Goal: Information Seeking & Learning: Learn about a topic

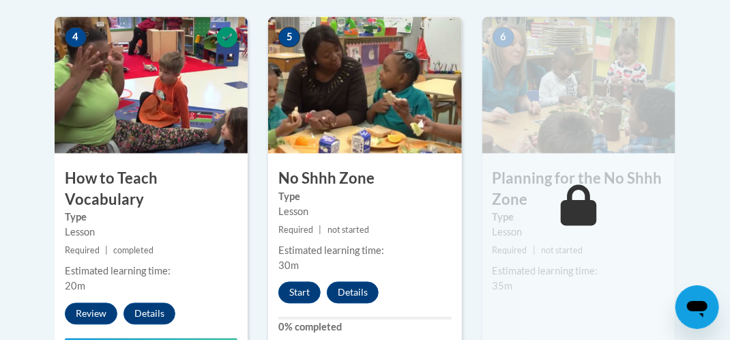
scroll to position [804, 0]
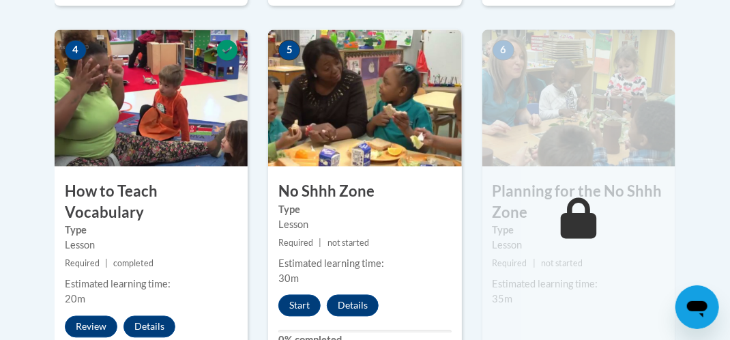
click at [597, 214] on span at bounding box center [578, 218] width 41 height 41
click at [575, 220] on icon at bounding box center [579, 218] width 36 height 41
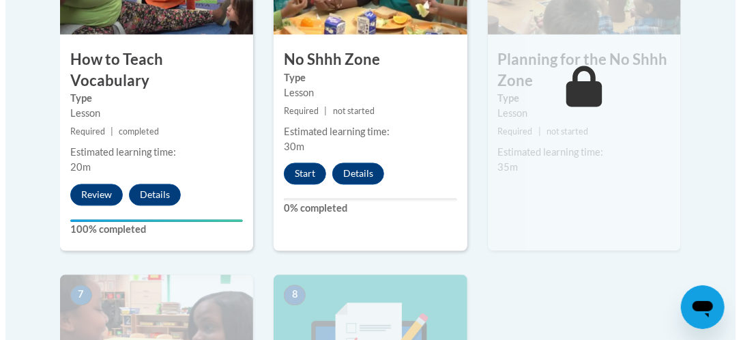
scroll to position [940, 0]
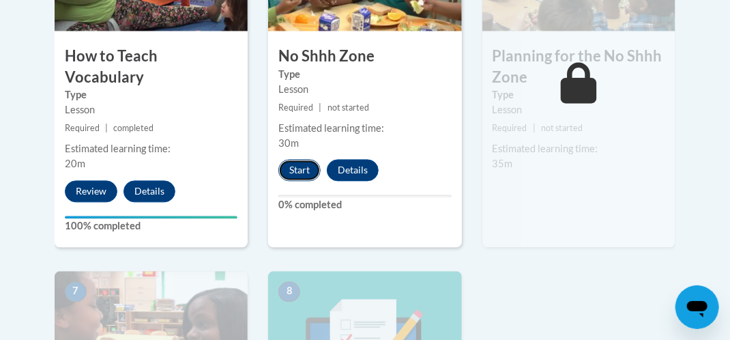
click at [303, 165] on button "Start" at bounding box center [299, 170] width 42 height 22
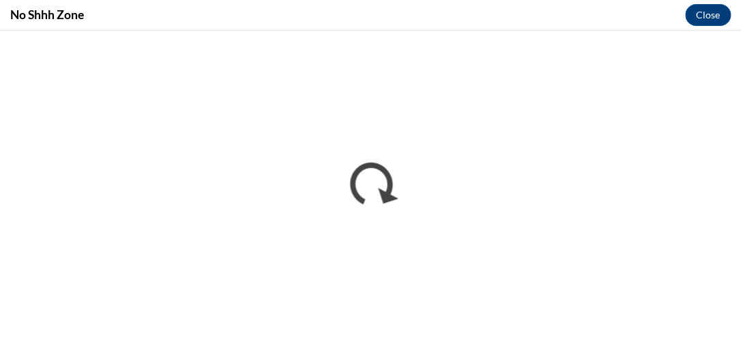
scroll to position [0, 0]
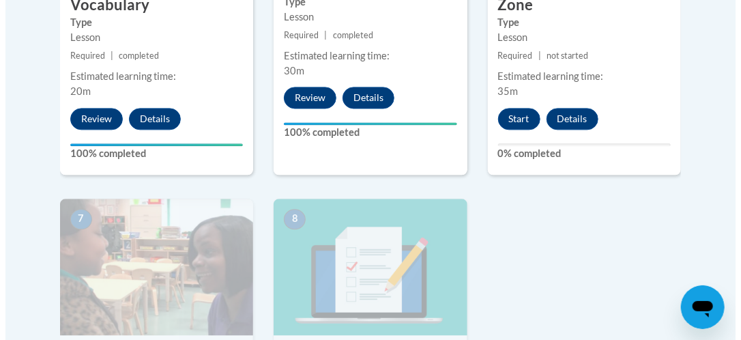
scroll to position [1016, 0]
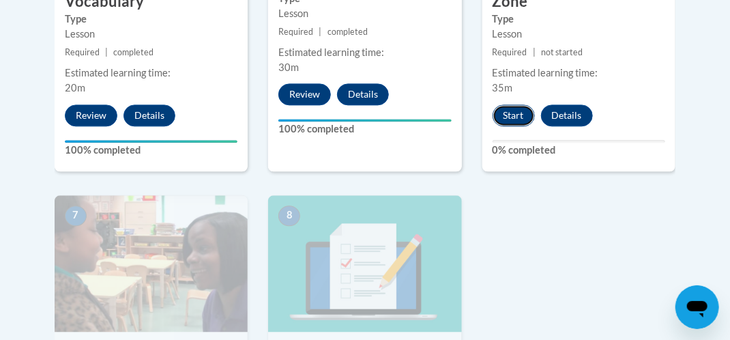
click at [518, 116] on button "Start" at bounding box center [513, 115] width 42 height 22
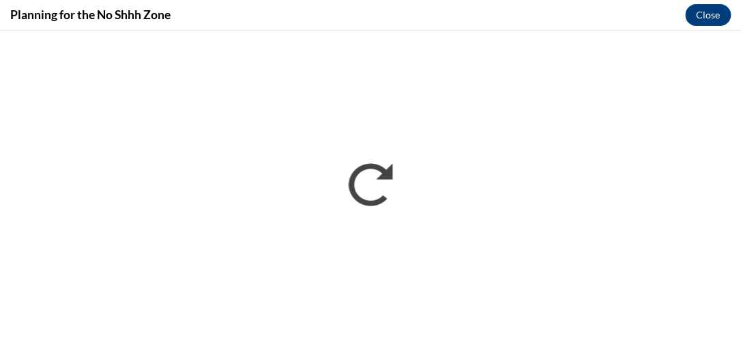
scroll to position [0, 0]
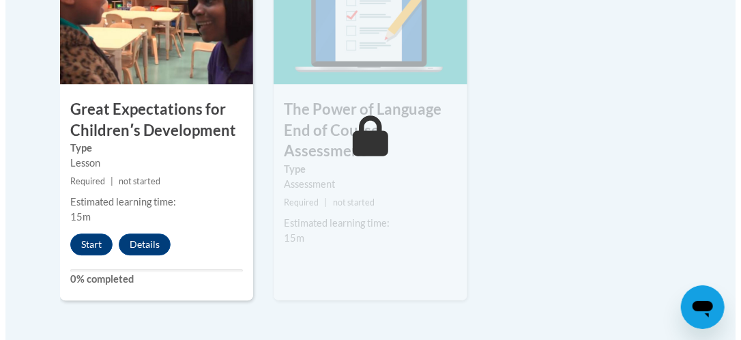
scroll to position [1270, 0]
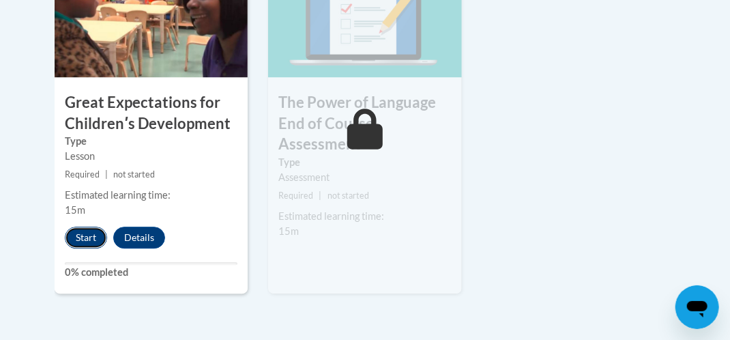
click at [94, 241] on button "Start" at bounding box center [86, 237] width 42 height 22
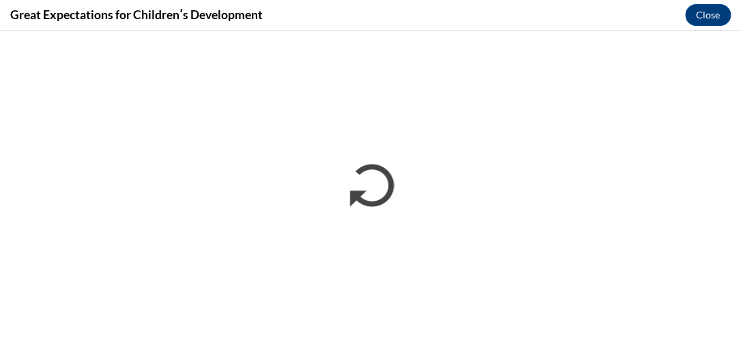
scroll to position [0, 0]
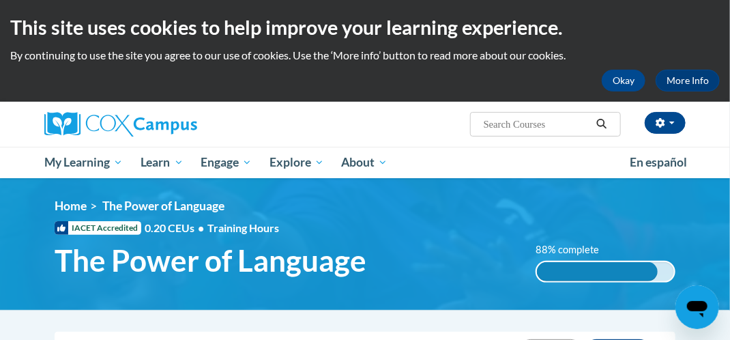
drag, startPoint x: 734, startPoint y: 44, endPoint x: 422, endPoint y: 236, distance: 365.9
click at [422, 236] on div "<en>Home</en><fr>Accueil</fr><de>Zuhause</de><it>Casa</it><es>Casa</es><pt>Casa…" at bounding box center [365, 243] width 662 height 91
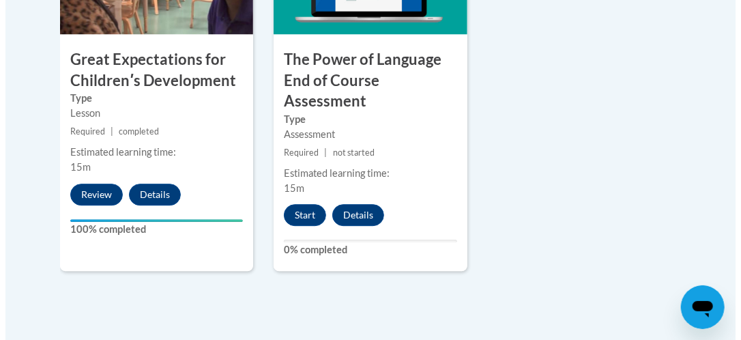
scroll to position [1317, 0]
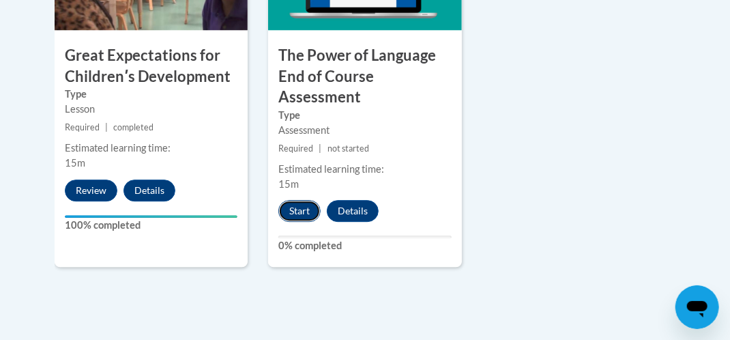
click at [310, 212] on button "Start" at bounding box center [299, 211] width 42 height 22
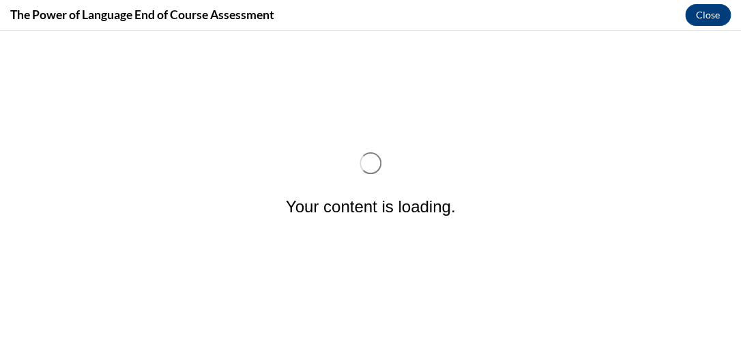
scroll to position [0, 0]
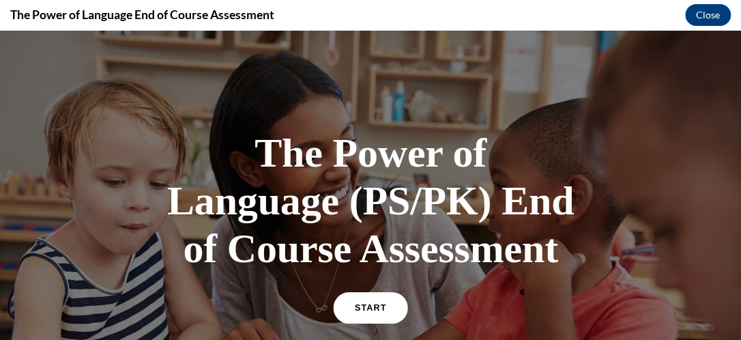
click at [349, 301] on link "START" at bounding box center [370, 307] width 74 height 31
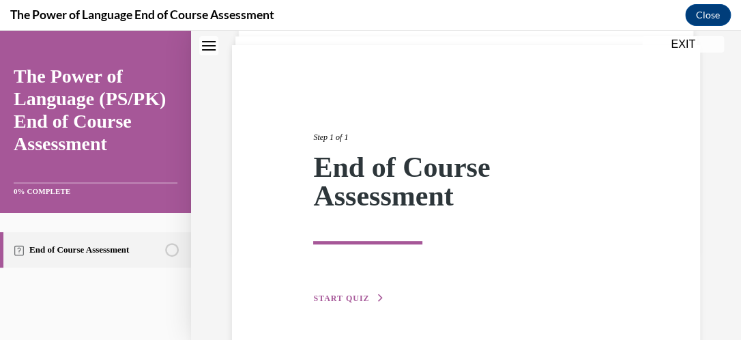
scroll to position [137, 0]
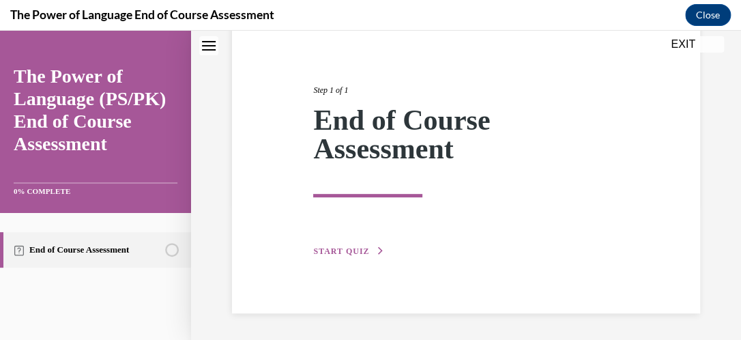
click at [333, 247] on button "START QUIZ" at bounding box center [348, 251] width 71 height 12
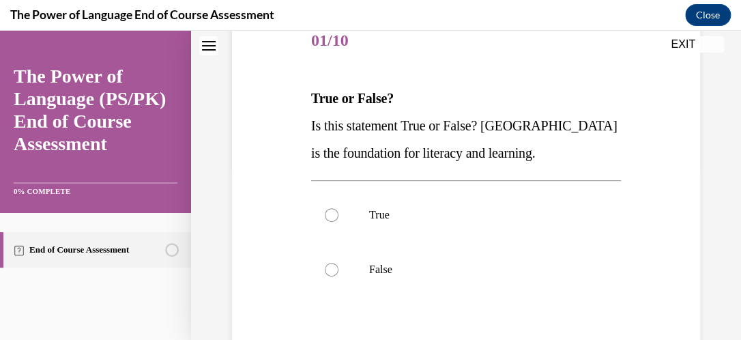
scroll to position [211, 0]
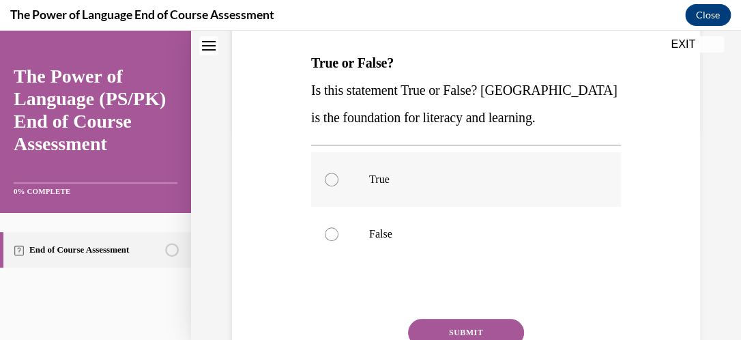
click at [376, 167] on label "True" at bounding box center [466, 179] width 310 height 55
click at [338, 173] on input "True" at bounding box center [332, 180] width 14 height 14
radio input "true"
click at [461, 327] on button "SUBMIT" at bounding box center [466, 331] width 116 height 27
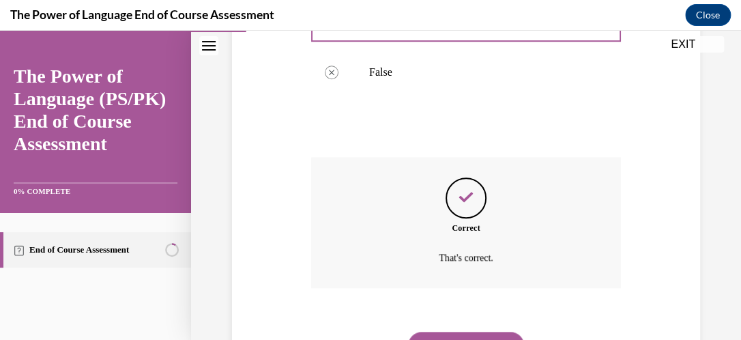
scroll to position [439, 0]
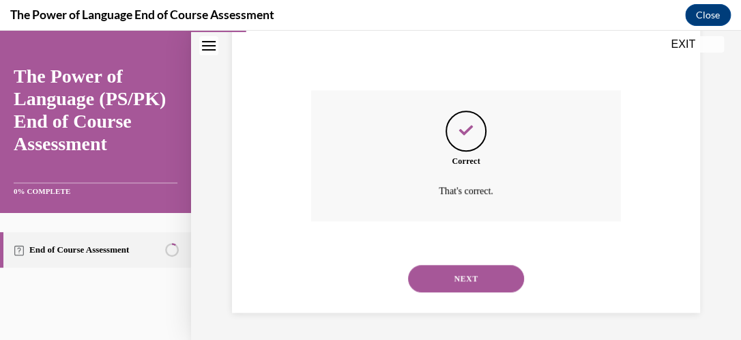
click at [469, 273] on button "NEXT" at bounding box center [466, 278] width 116 height 27
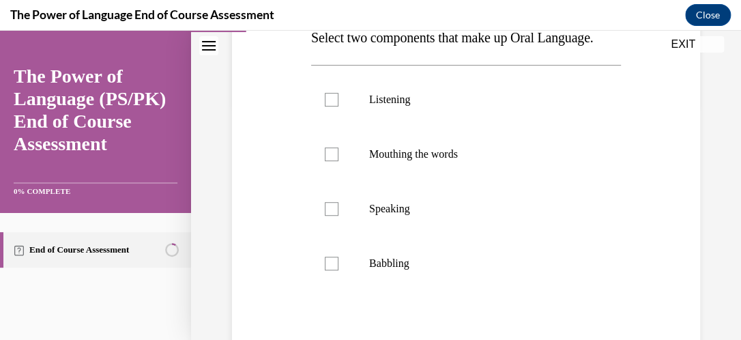
scroll to position [233, 0]
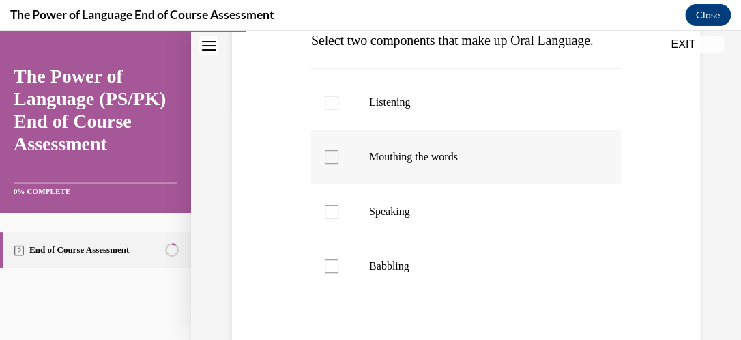
click at [327, 164] on div at bounding box center [332, 157] width 14 height 14
click at [327, 164] on input "Mouthing the words" at bounding box center [332, 157] width 14 height 14
checkbox input "true"
click at [328, 218] on div at bounding box center [332, 212] width 14 height 14
click at [328, 218] on input "Speaking" at bounding box center [332, 212] width 14 height 14
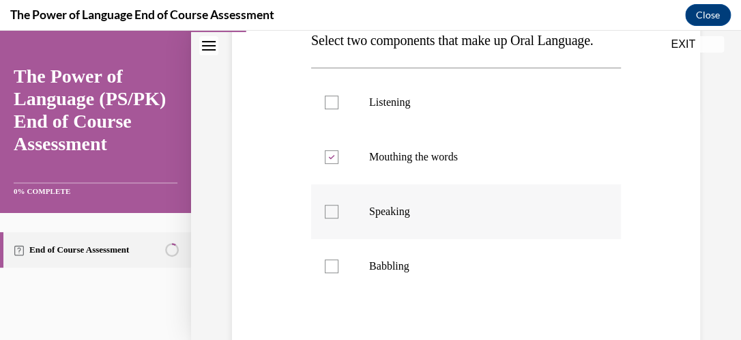
checkbox input "true"
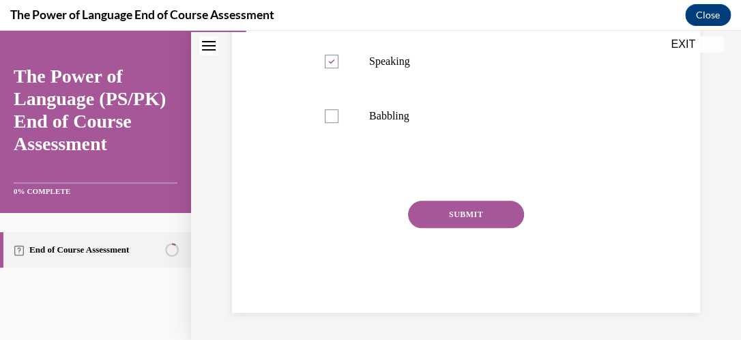
scroll to position [402, 0]
click at [499, 222] on button "SUBMIT" at bounding box center [466, 214] width 116 height 27
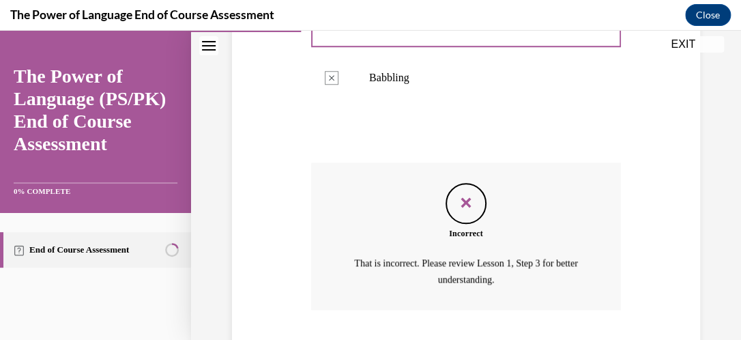
scroll to position [537, 0]
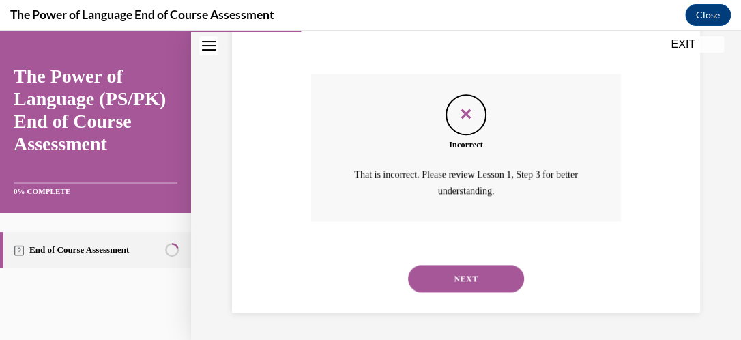
click at [483, 271] on button "NEXT" at bounding box center [466, 278] width 116 height 27
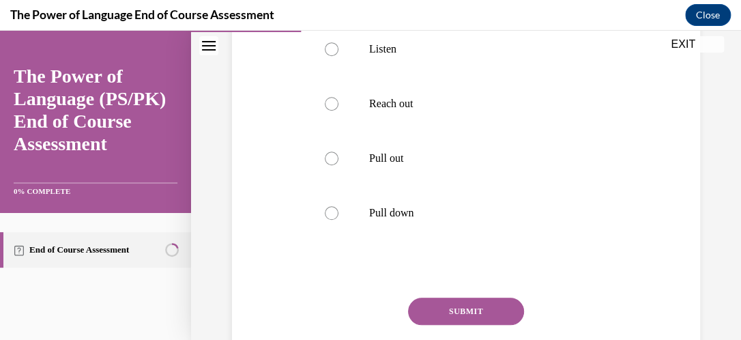
scroll to position [343, 0]
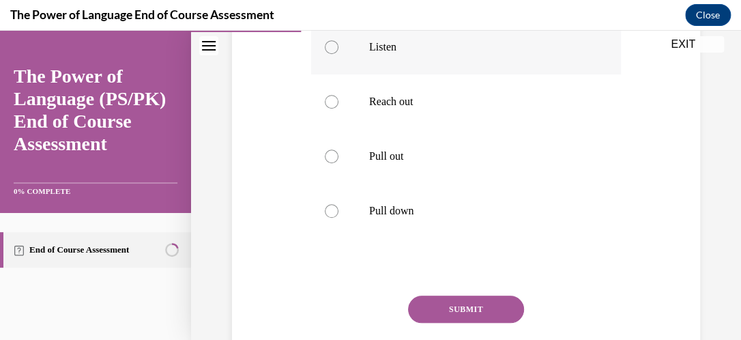
click at [328, 74] on label "Listen" at bounding box center [466, 47] width 310 height 55
click at [328, 54] on input "Listen" at bounding box center [332, 47] width 14 height 14
radio input "true"
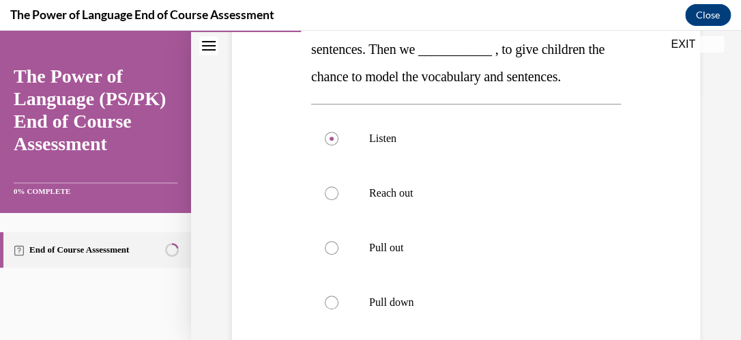
scroll to position [234, 0]
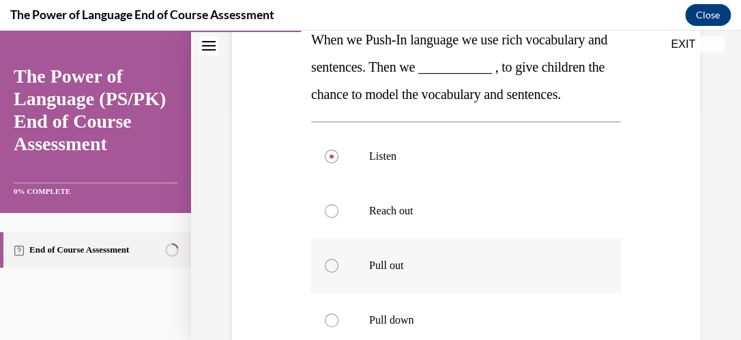
click at [342, 293] on label "Pull out" at bounding box center [466, 265] width 310 height 55
click at [338, 272] on input "Pull out" at bounding box center [332, 265] width 14 height 14
radio input "true"
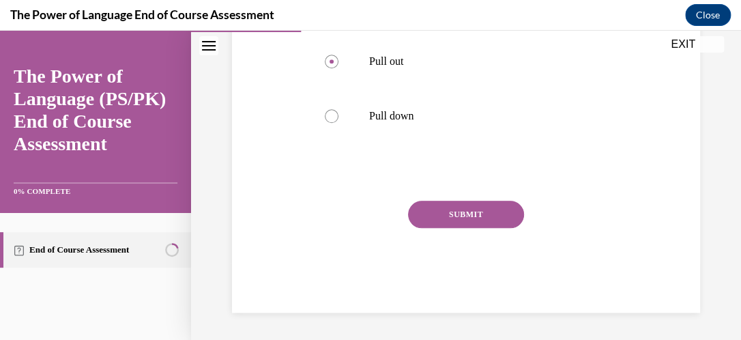
scroll to position [465, 0]
click at [488, 222] on button "SUBMIT" at bounding box center [466, 214] width 116 height 27
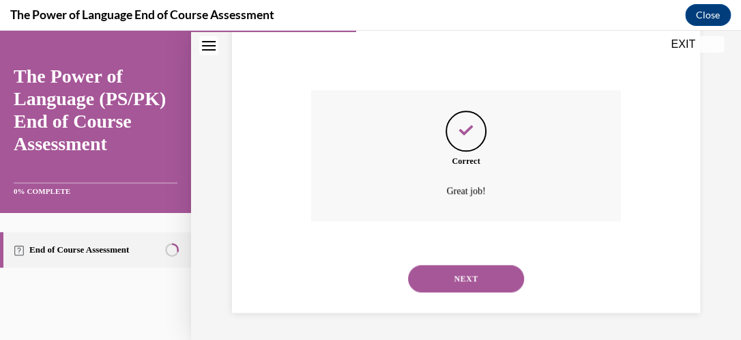
scroll to position [576, 0]
click at [436, 269] on button "NEXT" at bounding box center [466, 278] width 116 height 27
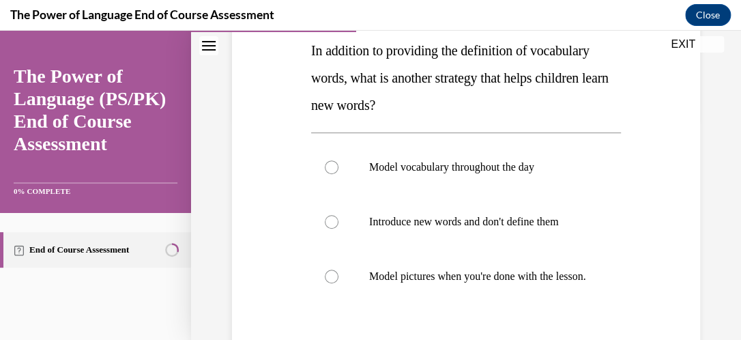
scroll to position [224, 0]
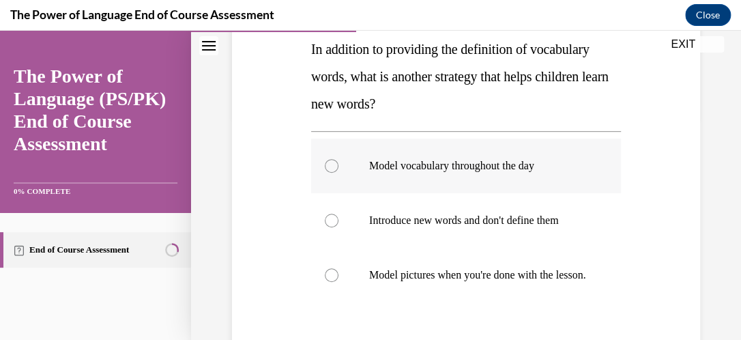
click at [329, 169] on div at bounding box center [332, 166] width 14 height 14
click at [329, 169] on input "Model vocabulary throughout the day" at bounding box center [332, 166] width 14 height 14
radio input "true"
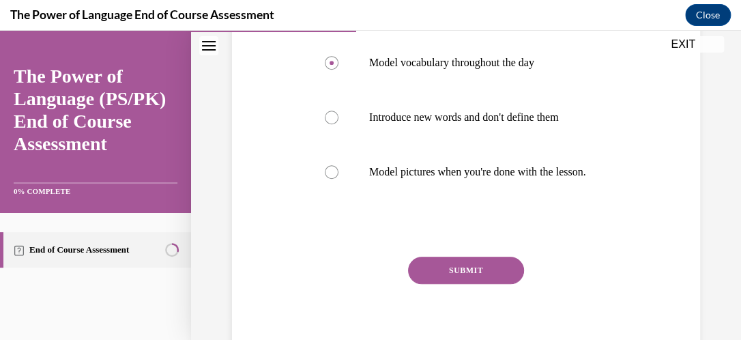
scroll to position [329, 0]
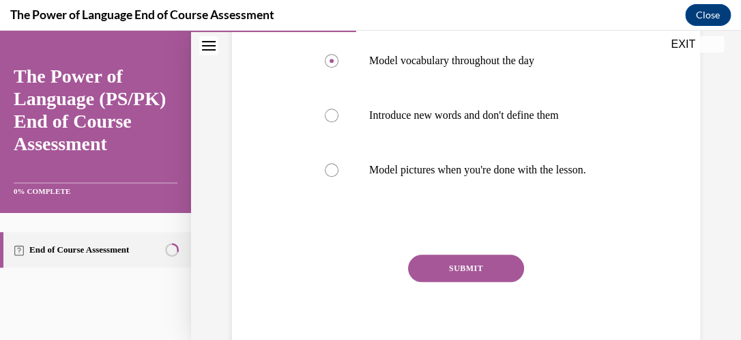
click at [469, 282] on button "SUBMIT" at bounding box center [466, 267] width 116 height 27
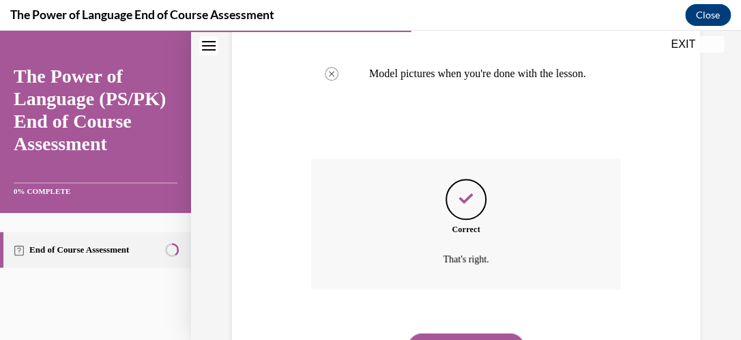
scroll to position [462, 0]
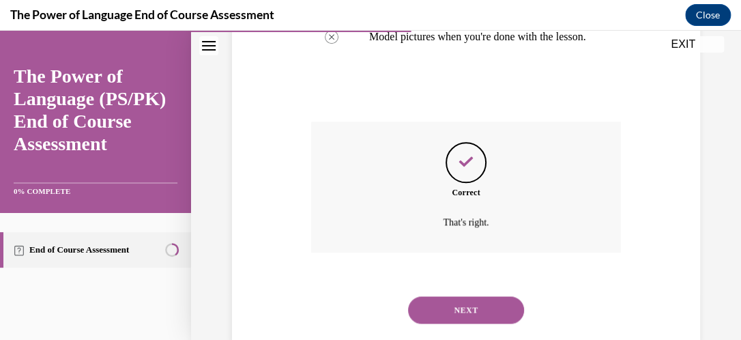
click at [458, 315] on button "NEXT" at bounding box center [466, 309] width 116 height 27
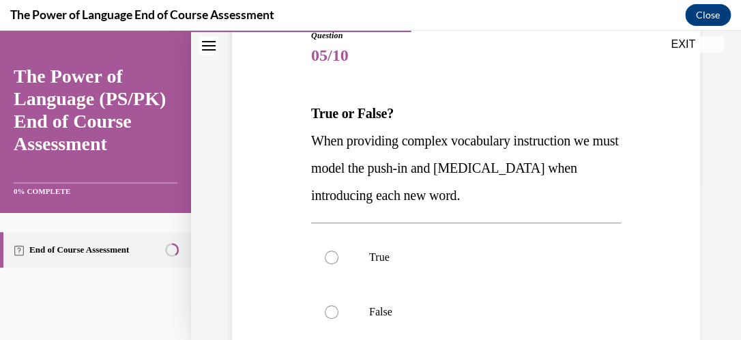
scroll to position [209, 0]
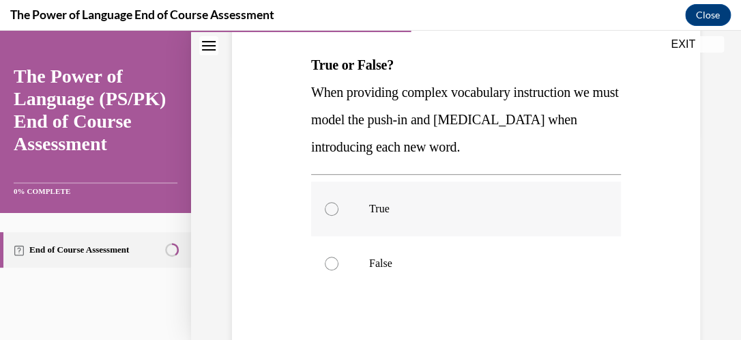
click at [327, 206] on div at bounding box center [332, 209] width 14 height 14
click at [327, 206] on input "True" at bounding box center [332, 209] width 14 height 14
radio input "true"
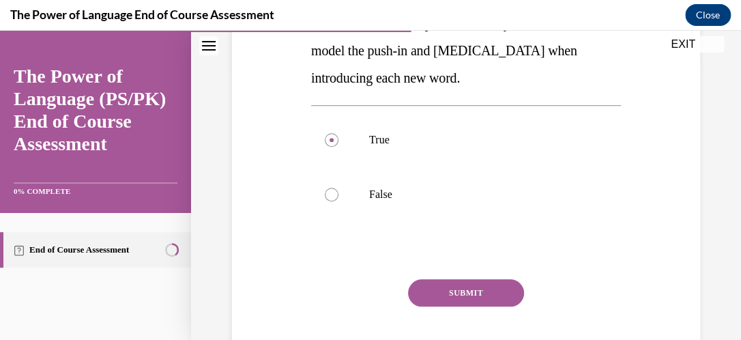
scroll to position [281, 0]
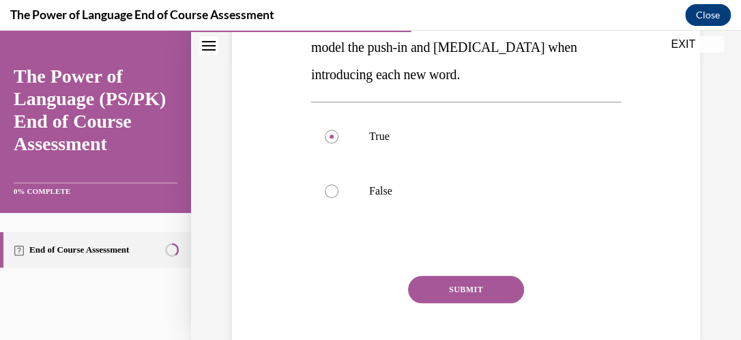
click at [456, 297] on button "SUBMIT" at bounding box center [466, 289] width 116 height 27
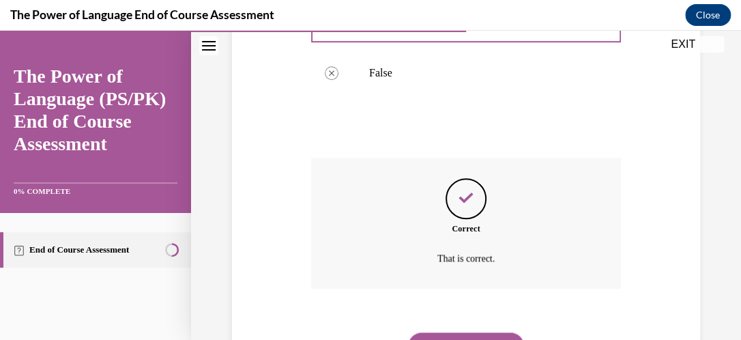
scroll to position [451, 0]
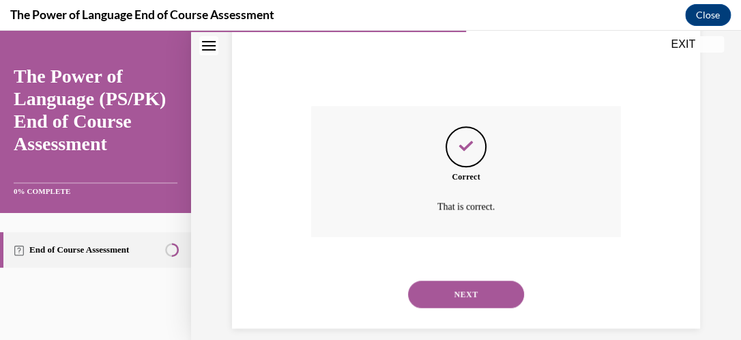
click at [470, 291] on button "NEXT" at bounding box center [466, 293] width 116 height 27
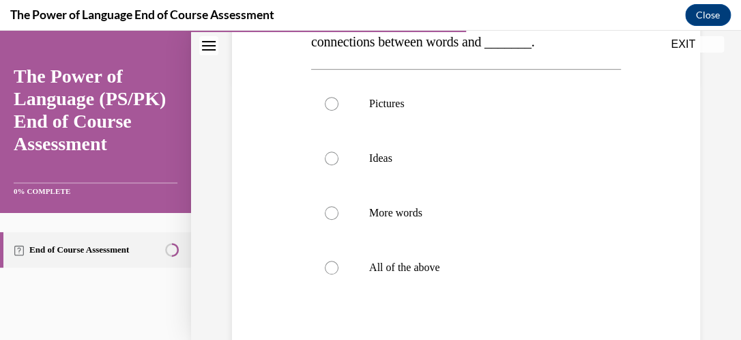
scroll to position [262, 0]
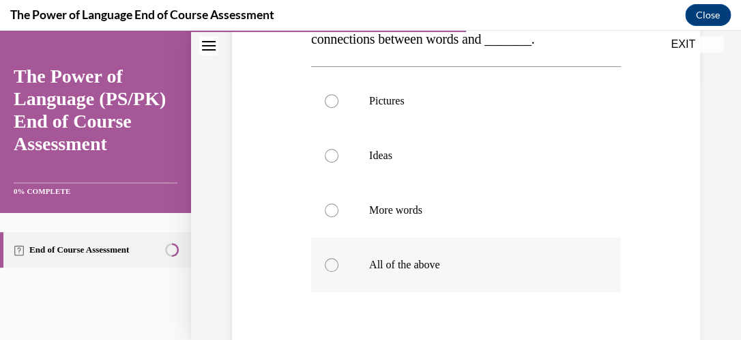
click at [327, 266] on div at bounding box center [332, 265] width 14 height 14
click at [327, 266] on input "All of the above" at bounding box center [332, 265] width 14 height 14
radio input "true"
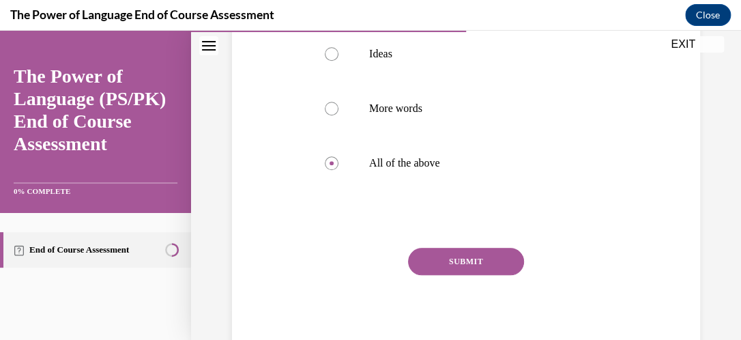
scroll to position [411, 0]
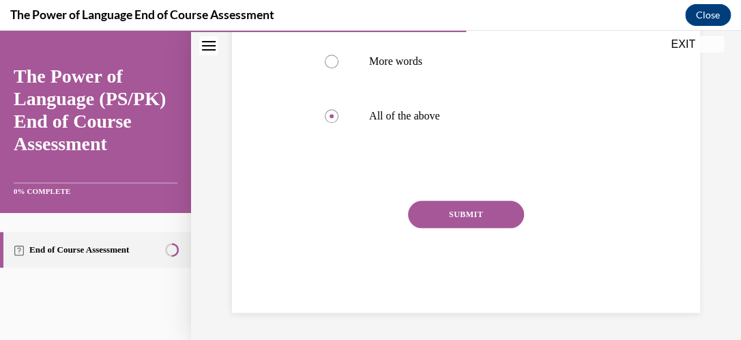
click at [471, 221] on button "SUBMIT" at bounding box center [466, 214] width 116 height 27
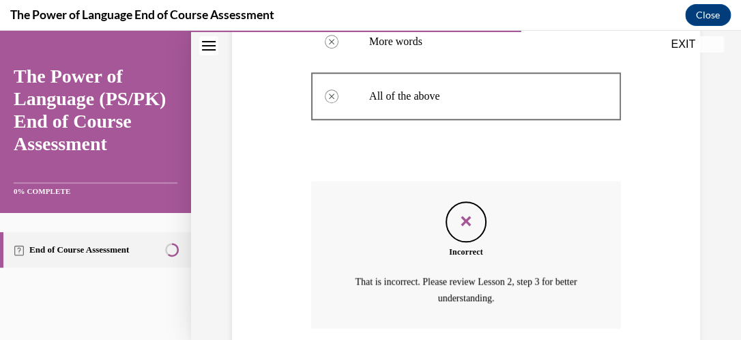
scroll to position [537, 0]
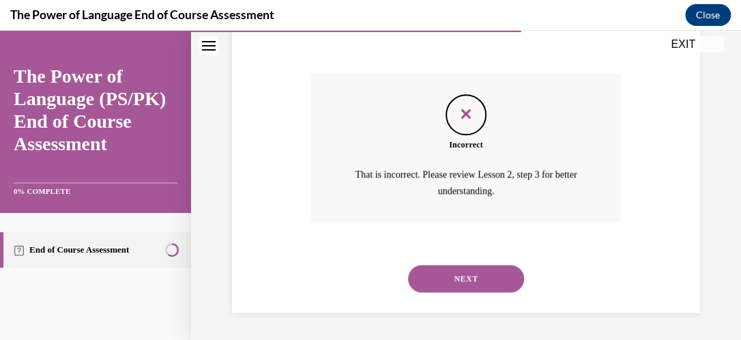
click at [499, 267] on button "NEXT" at bounding box center [466, 278] width 116 height 27
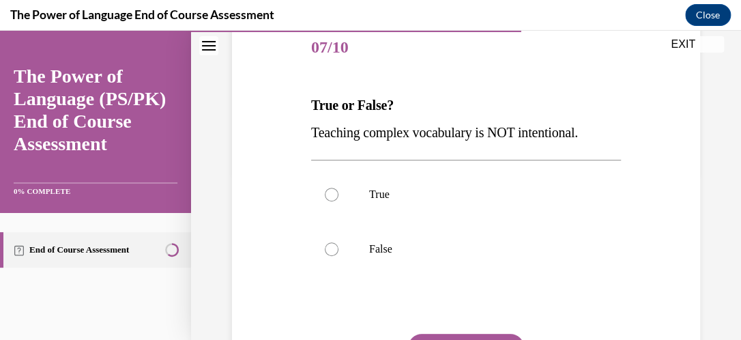
scroll to position [169, 0]
click at [325, 250] on div at bounding box center [332, 248] width 14 height 14
click at [325, 250] on input "False" at bounding box center [332, 248] width 14 height 14
radio input "true"
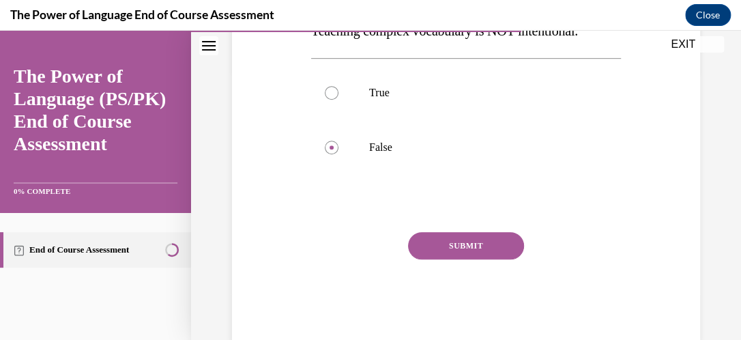
scroll to position [278, 0]
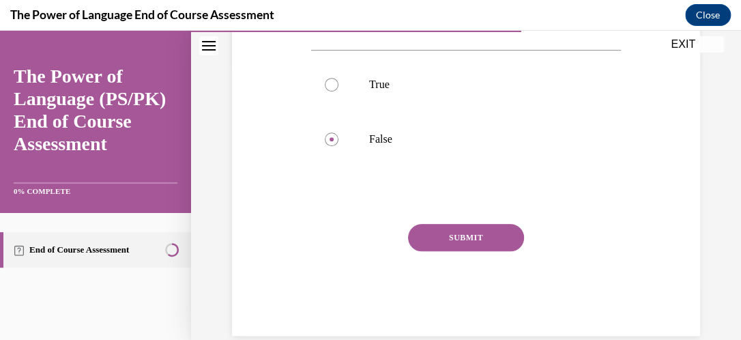
click at [485, 228] on button "SUBMIT" at bounding box center [466, 237] width 116 height 27
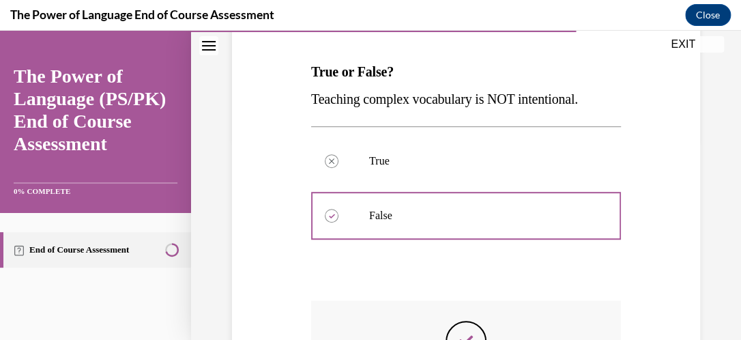
scroll to position [203, 0]
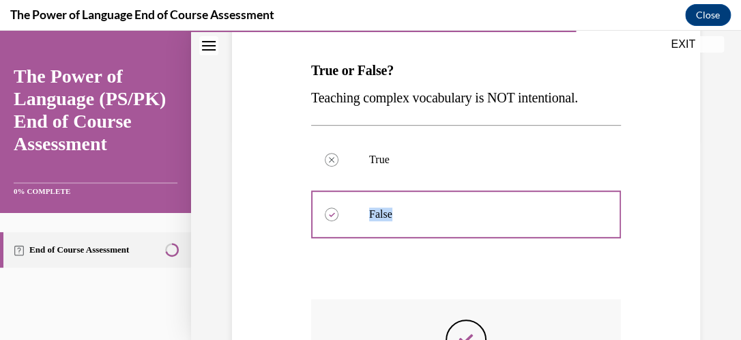
drag, startPoint x: 728, startPoint y: 125, endPoint x: 739, endPoint y: 189, distance: 65.0
click at [729, 189] on div "Home Question 06/10 When you teach complex vocabulary, you build connections be…" at bounding box center [466, 185] width 550 height 309
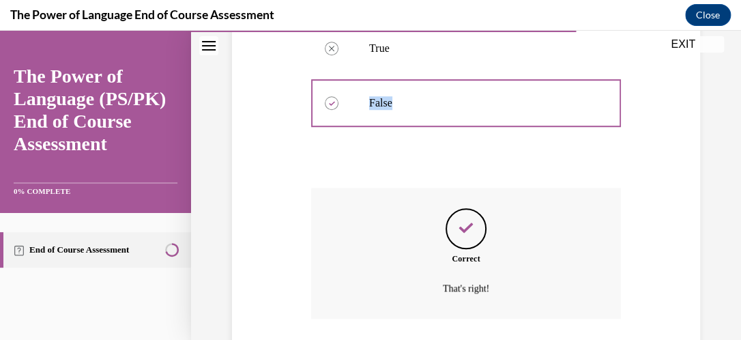
scroll to position [366, 0]
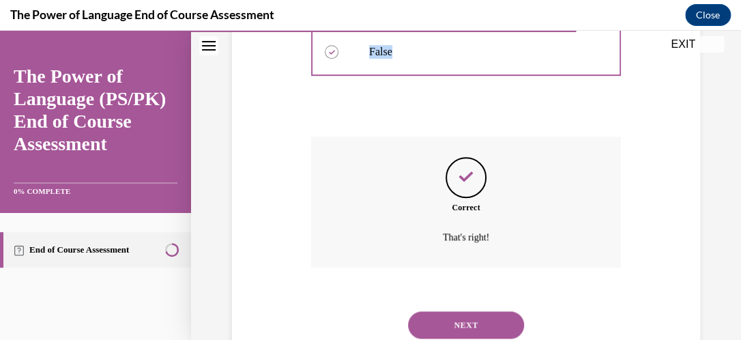
click at [458, 315] on button "NEXT" at bounding box center [466, 324] width 116 height 27
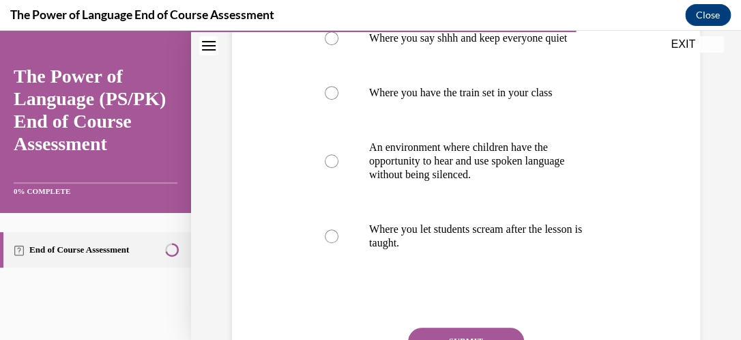
scroll to position [299, 0]
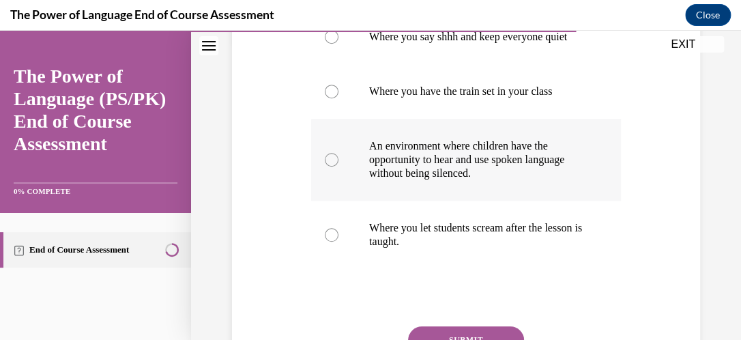
click at [330, 186] on label "An environment where children have the opportunity to hear and use spoken langu…" at bounding box center [466, 160] width 310 height 82
click at [330, 166] on input "An environment where children have the opportunity to hear and use spoken langu…" at bounding box center [332, 160] width 14 height 14
radio input "true"
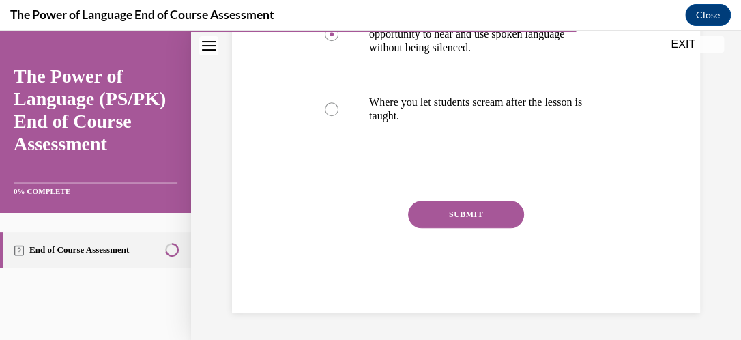
scroll to position [434, 0]
click at [496, 212] on button "SUBMIT" at bounding box center [466, 214] width 116 height 27
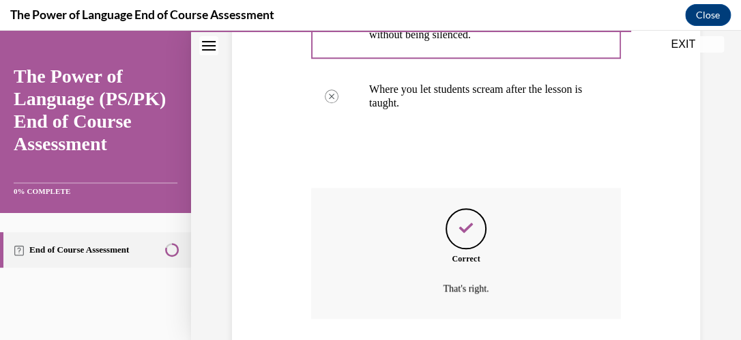
scroll to position [548, 0]
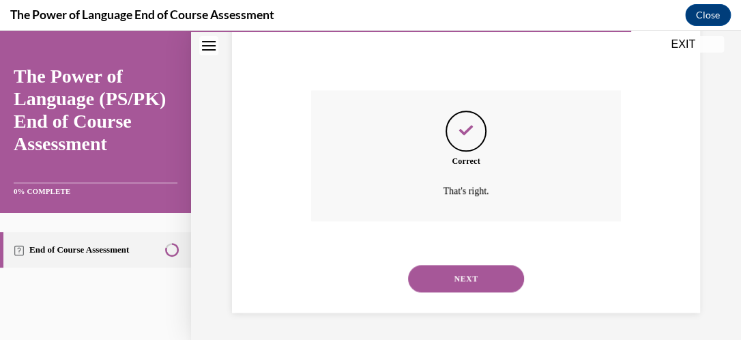
click at [485, 276] on button "NEXT" at bounding box center [466, 278] width 116 height 27
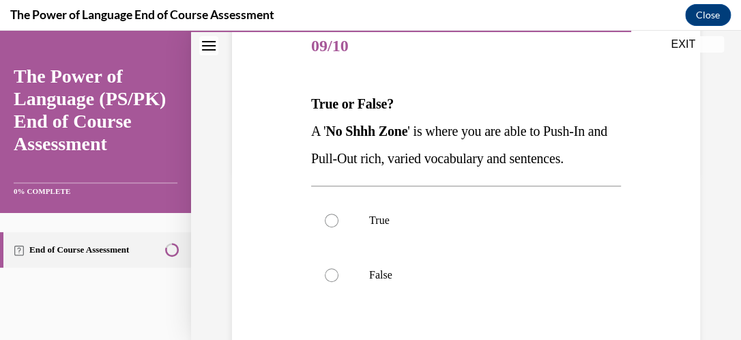
scroll to position [171, 0]
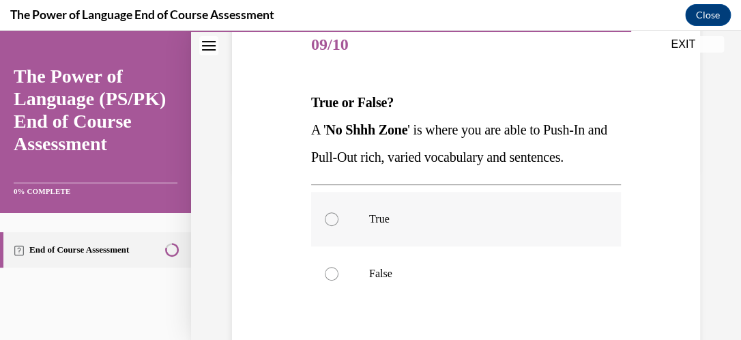
click at [326, 220] on div at bounding box center [332, 219] width 14 height 14
click at [326, 220] on input "True" at bounding box center [332, 219] width 14 height 14
radio input "true"
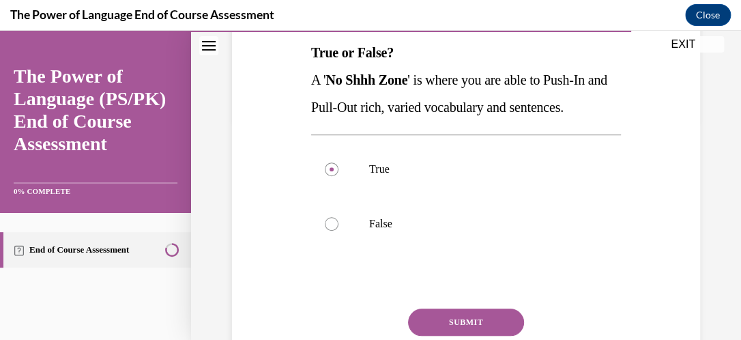
scroll to position [222, 0]
click at [484, 316] on button "SUBMIT" at bounding box center [466, 321] width 116 height 27
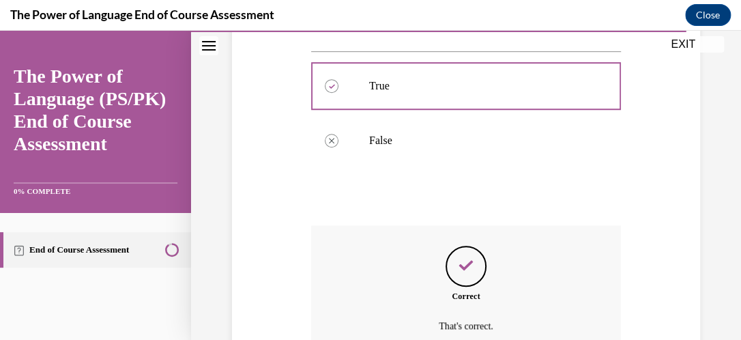
scroll to position [439, 0]
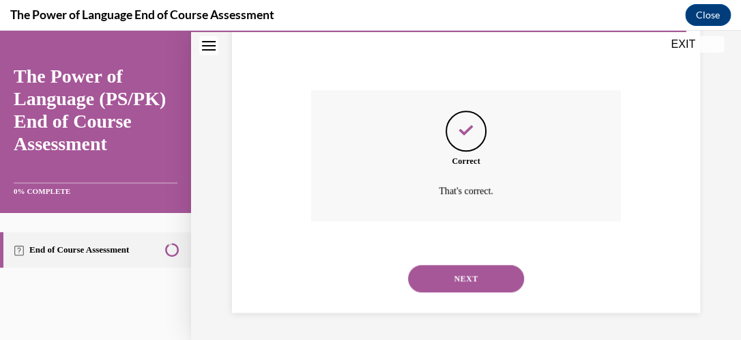
click at [445, 282] on button "NEXT" at bounding box center [466, 278] width 116 height 27
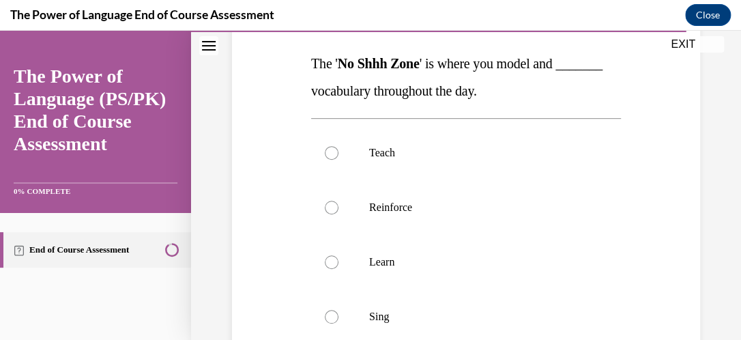
scroll to position [212, 0]
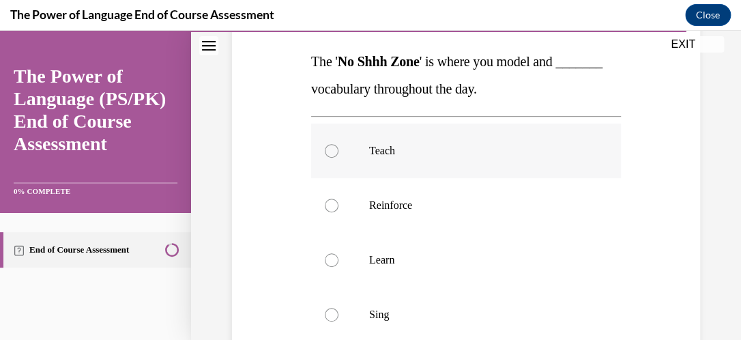
click at [325, 149] on div at bounding box center [332, 151] width 14 height 14
click at [325, 149] on input "Teach" at bounding box center [332, 151] width 14 height 14
radio input "true"
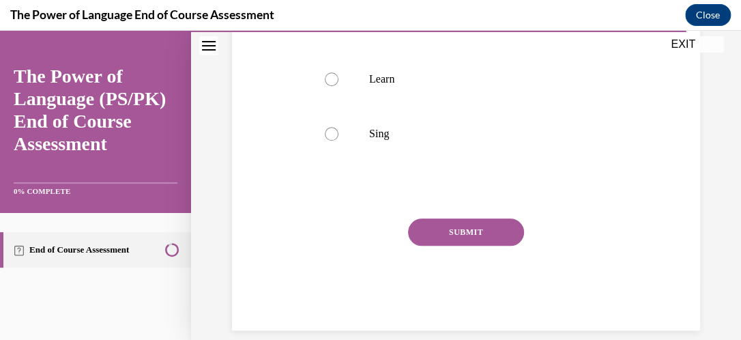
scroll to position [398, 0]
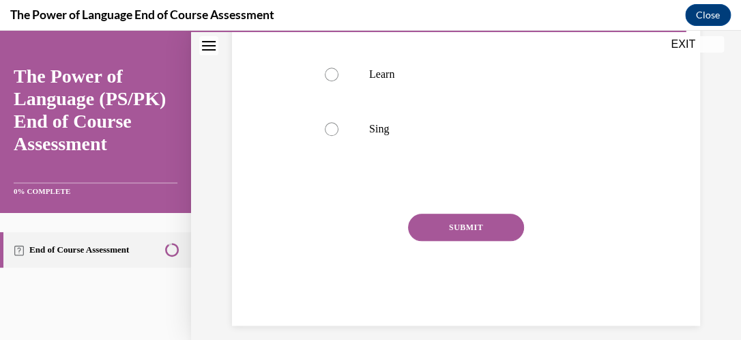
click at [476, 223] on button "SUBMIT" at bounding box center [466, 226] width 116 height 27
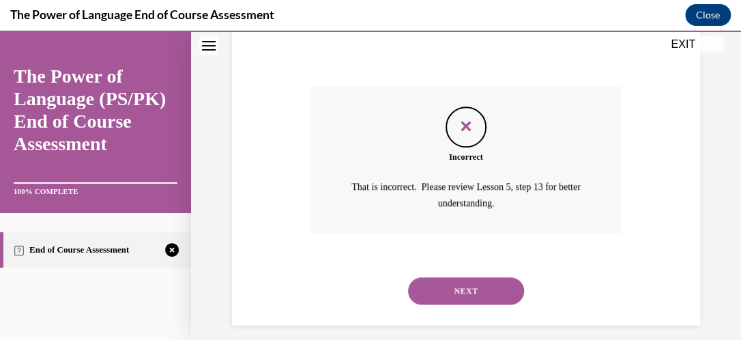
scroll to position [537, 0]
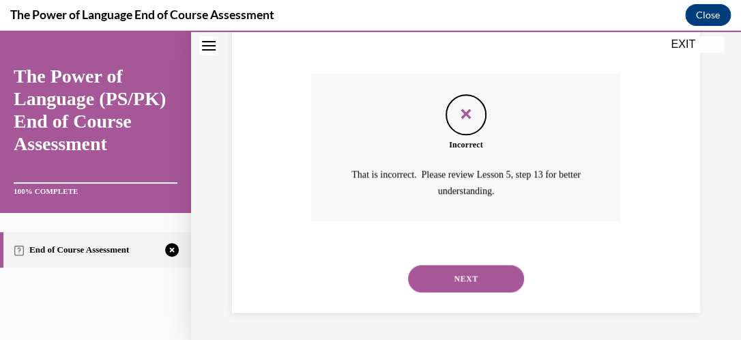
click at [471, 274] on button "NEXT" at bounding box center [466, 278] width 116 height 27
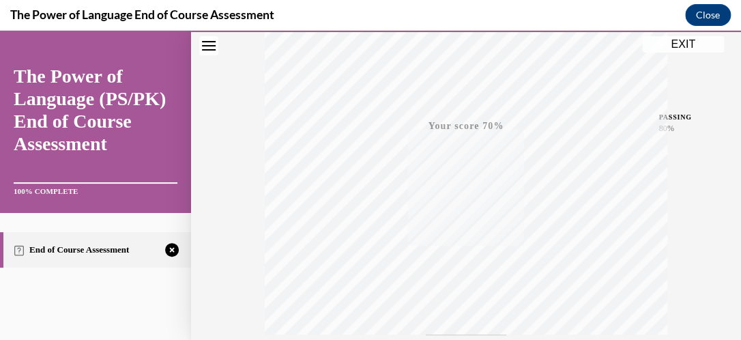
scroll to position [293, 0]
click at [462, 327] on button "TAKE AGAIN" at bounding box center [466, 344] width 81 height 61
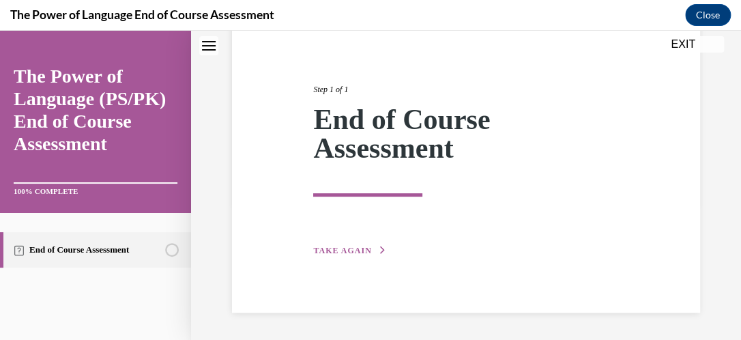
scroll to position [137, 0]
click at [345, 248] on span "TAKE AGAIN" at bounding box center [342, 251] width 58 height 10
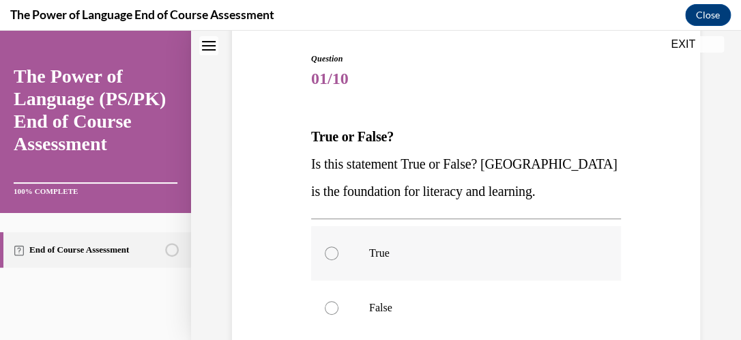
click at [333, 255] on div at bounding box center [332, 253] width 14 height 14
click at [333, 255] on input "True" at bounding box center [332, 253] width 14 height 14
radio input "true"
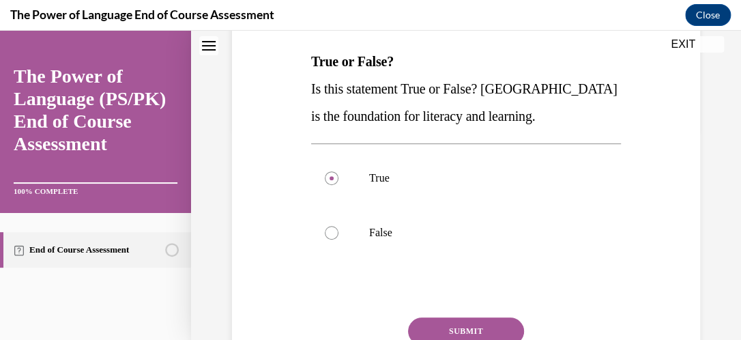
scroll to position [280, 0]
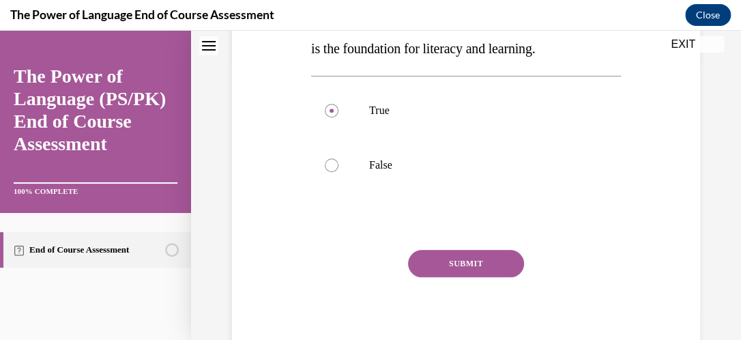
click at [486, 258] on button "SUBMIT" at bounding box center [466, 263] width 116 height 27
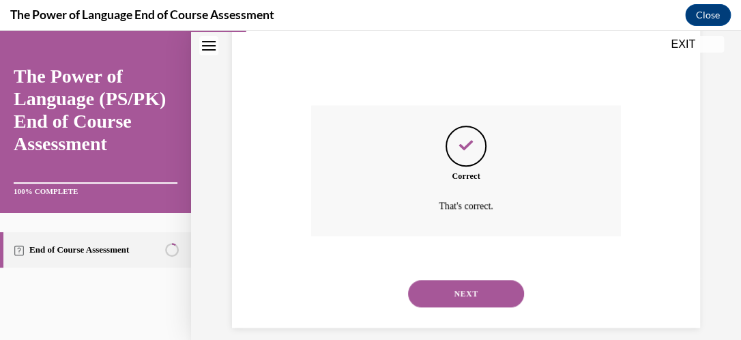
scroll to position [439, 0]
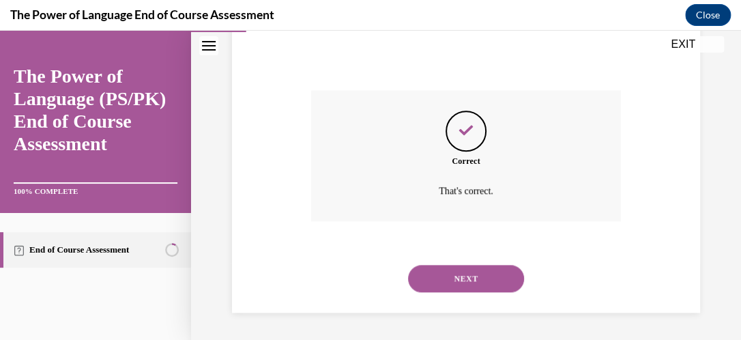
click at [479, 278] on button "NEXT" at bounding box center [466, 278] width 116 height 27
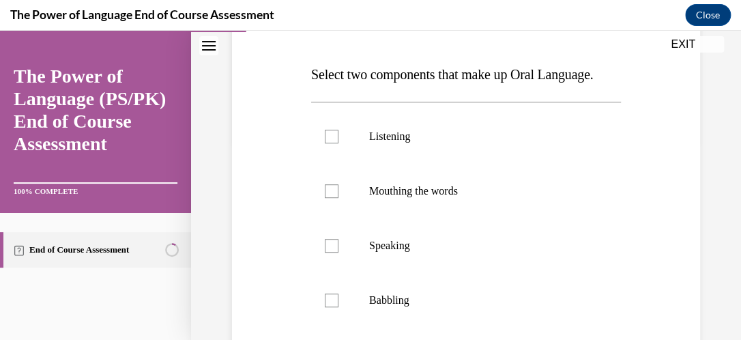
scroll to position [201, 0]
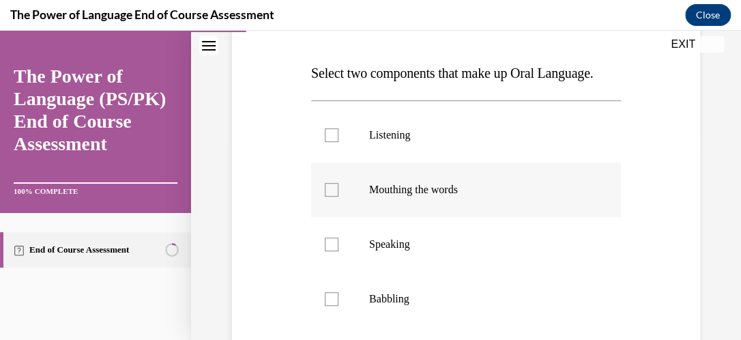
click at [328, 196] on div at bounding box center [332, 190] width 14 height 14
click at [328, 196] on input "Mouthing the words" at bounding box center [332, 190] width 14 height 14
checkbox input "true"
click at [331, 251] on div at bounding box center [332, 244] width 14 height 14
click at [331, 251] on input "Speaking" at bounding box center [332, 244] width 14 height 14
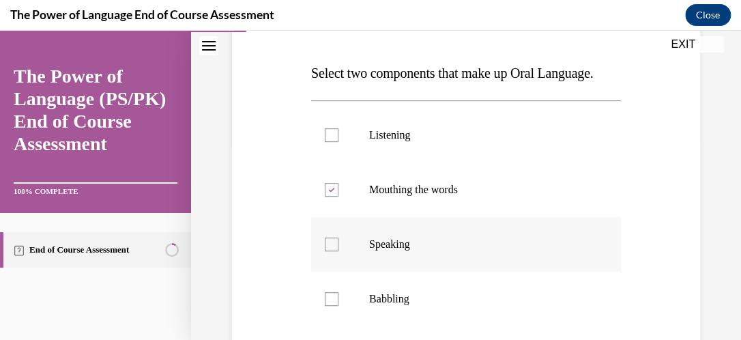
checkbox input "true"
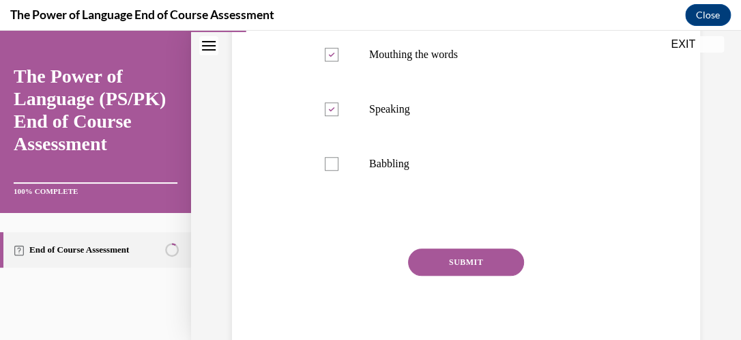
scroll to position [411, 0]
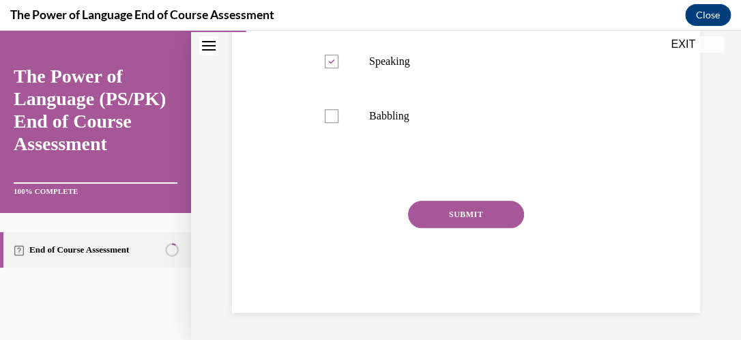
click at [450, 209] on button "SUBMIT" at bounding box center [466, 214] width 116 height 27
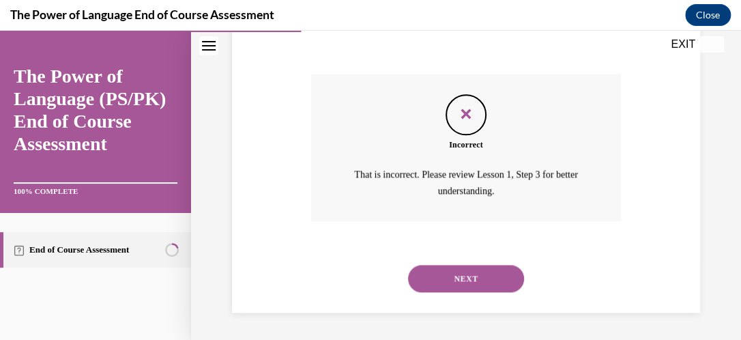
scroll to position [537, 0]
click at [464, 276] on button "NEXT" at bounding box center [466, 278] width 116 height 27
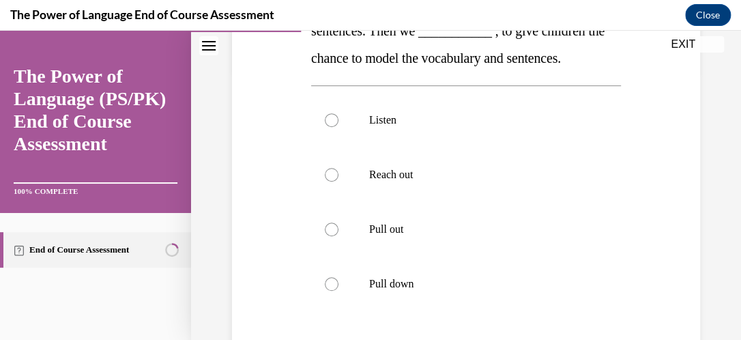
scroll to position [284, 0]
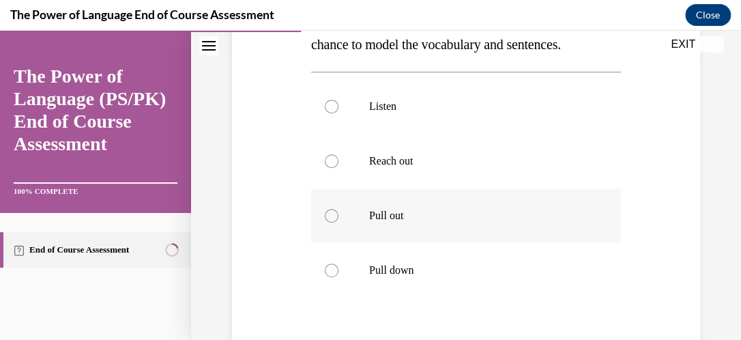
click at [331, 222] on div at bounding box center [332, 216] width 14 height 14
click at [331, 222] on input "Pull out" at bounding box center [332, 216] width 14 height 14
radio input "true"
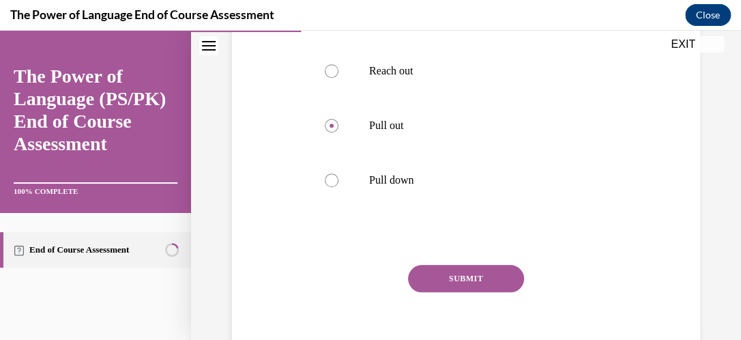
scroll to position [465, 0]
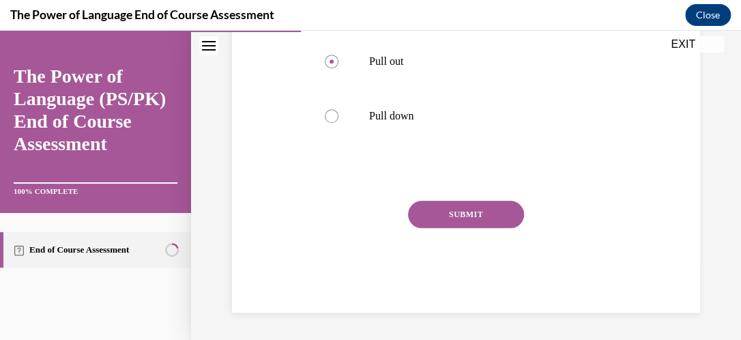
click at [450, 213] on button "SUBMIT" at bounding box center [466, 214] width 116 height 27
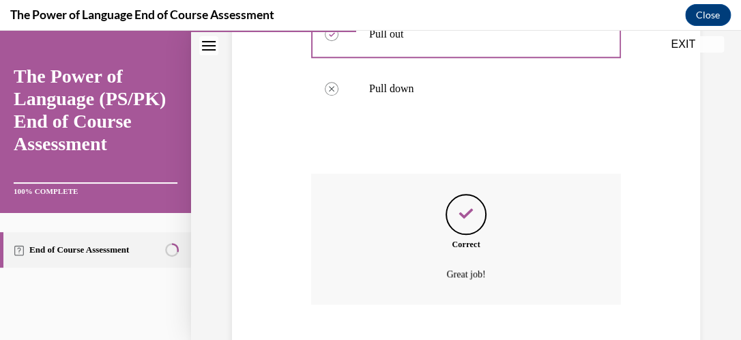
scroll to position [576, 0]
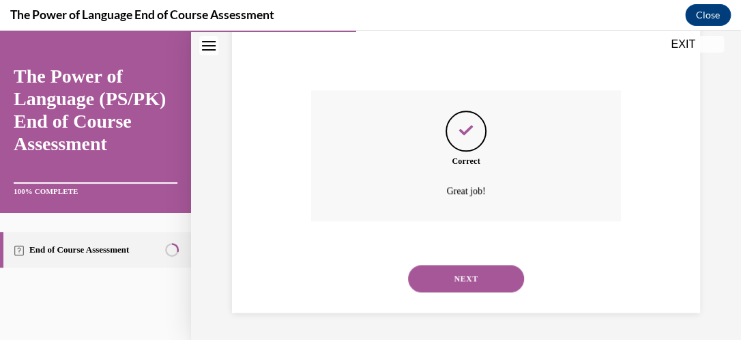
click at [443, 278] on button "NEXT" at bounding box center [466, 278] width 116 height 27
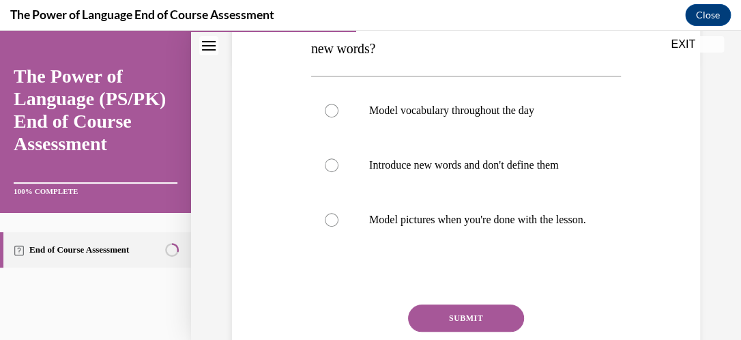
scroll to position [277, 0]
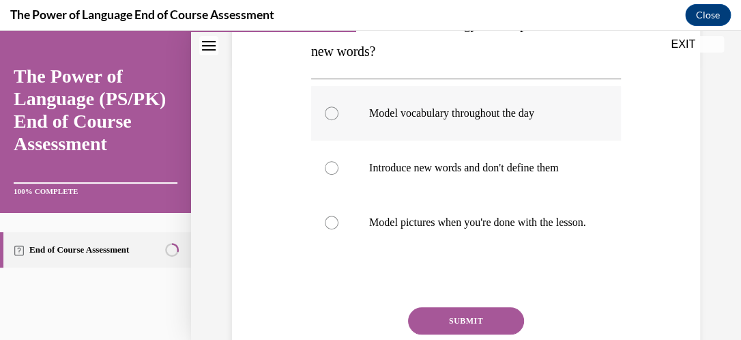
click at [330, 117] on div at bounding box center [332, 113] width 14 height 14
click at [330, 117] on input "Model vocabulary throughout the day" at bounding box center [332, 113] width 14 height 14
radio input "true"
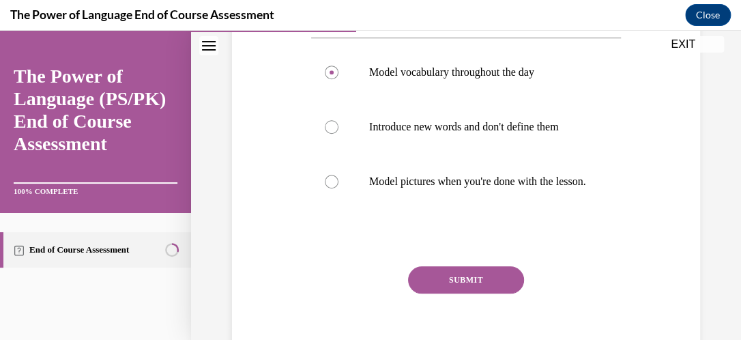
scroll to position [319, 0]
click at [461, 292] on button "SUBMIT" at bounding box center [466, 278] width 116 height 27
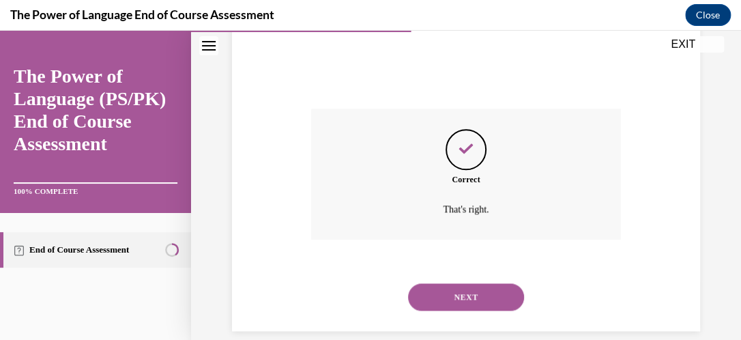
scroll to position [507, 0]
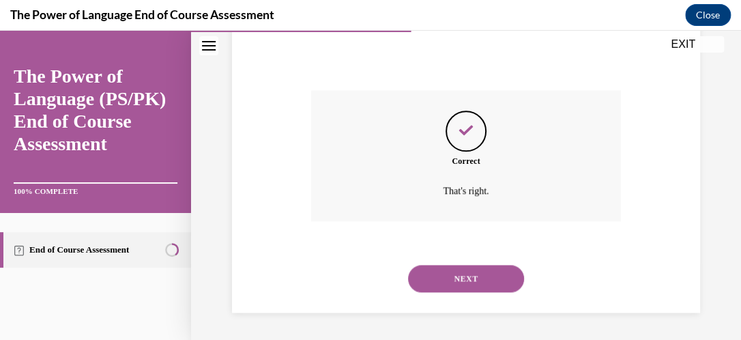
click at [476, 285] on button "NEXT" at bounding box center [466, 278] width 116 height 27
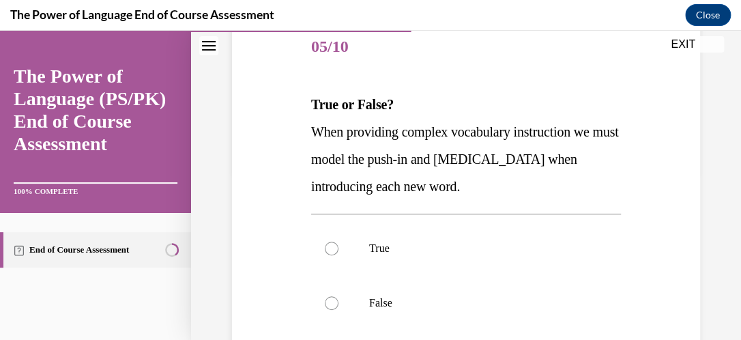
scroll to position [171, 0]
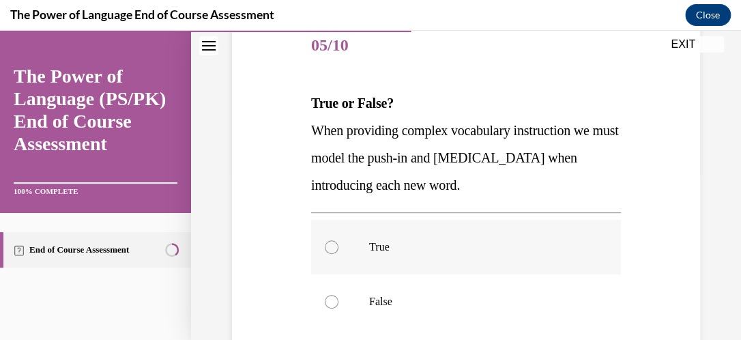
click at [335, 248] on div at bounding box center [332, 247] width 14 height 14
click at [335, 248] on input "True" at bounding box center [332, 247] width 14 height 14
radio input "true"
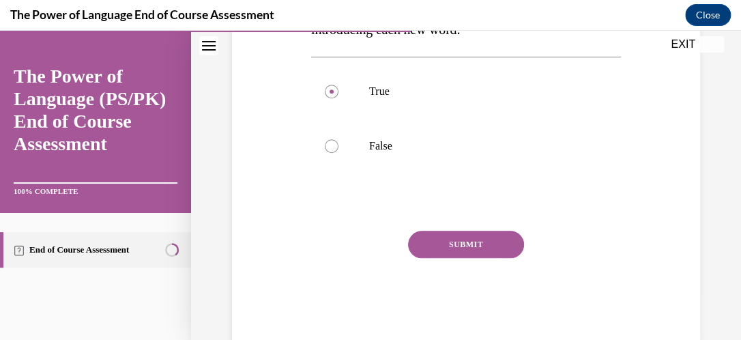
scroll to position [327, 0]
click at [447, 238] on button "SUBMIT" at bounding box center [466, 242] width 116 height 27
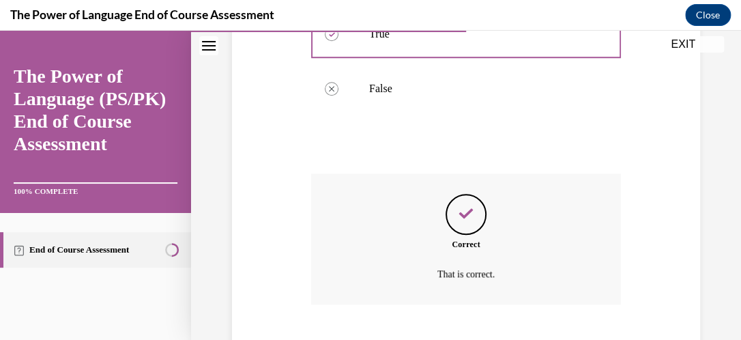
scroll to position [466, 0]
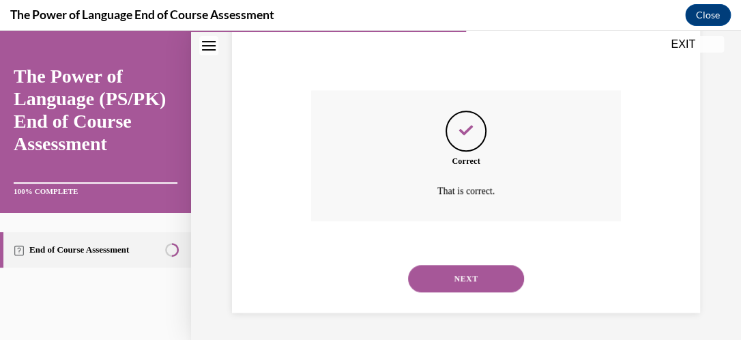
click at [444, 271] on button "NEXT" at bounding box center [466, 278] width 116 height 27
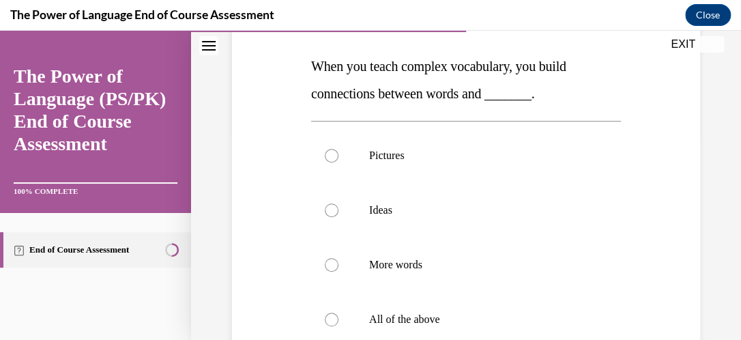
scroll to position [209, 0]
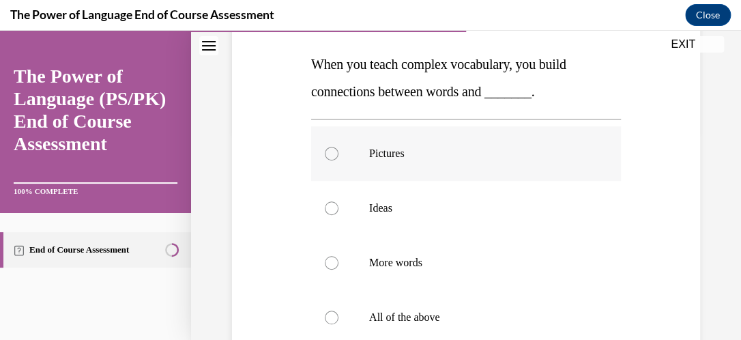
click at [330, 154] on div at bounding box center [332, 154] width 14 height 14
click at [330, 154] on input "Pictures" at bounding box center [332, 154] width 14 height 14
radio input "true"
click at [338, 211] on label "Ideas" at bounding box center [466, 208] width 310 height 55
click at [338, 211] on input "Ideas" at bounding box center [332, 208] width 14 height 14
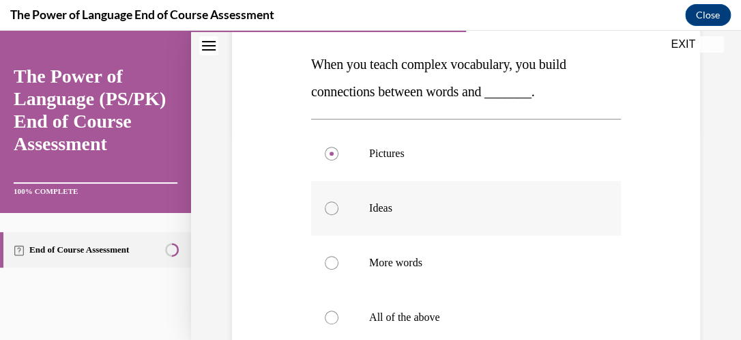
radio input "true"
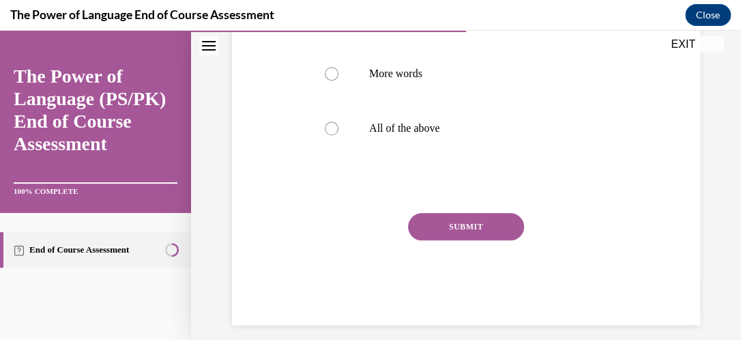
scroll to position [411, 0]
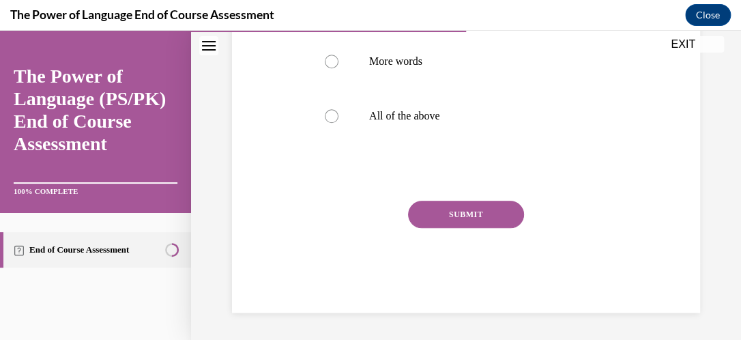
click at [441, 210] on button "SUBMIT" at bounding box center [466, 214] width 116 height 27
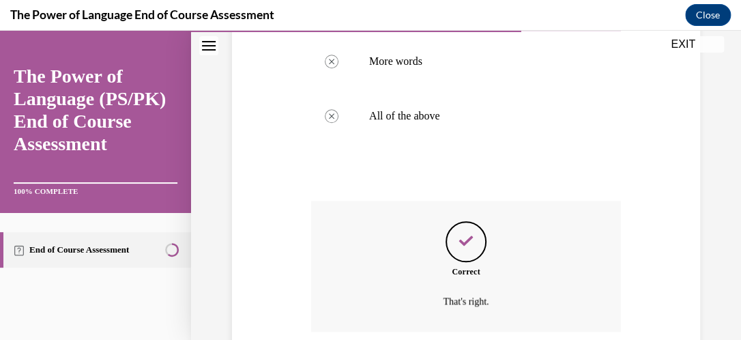
scroll to position [521, 0]
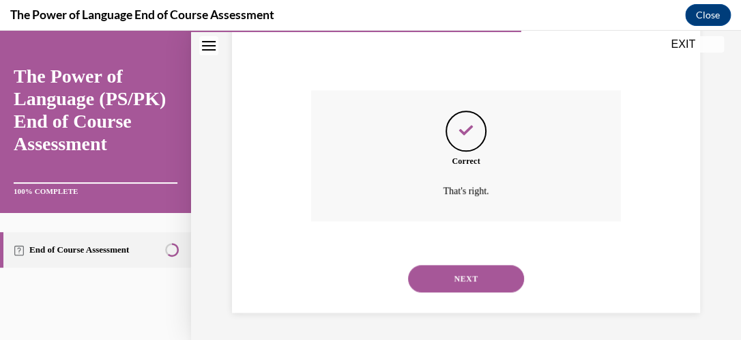
click at [481, 284] on button "NEXT" at bounding box center [466, 278] width 116 height 27
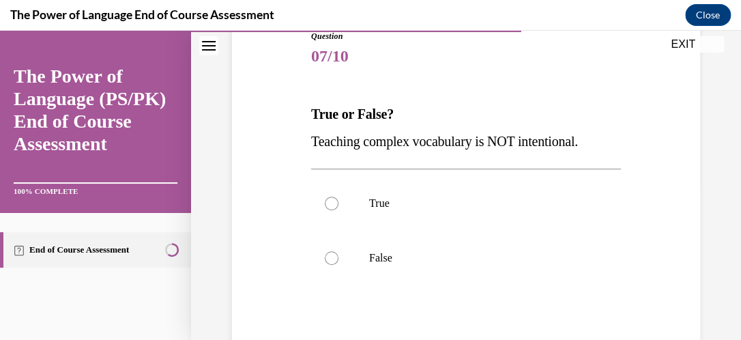
scroll to position [164, 0]
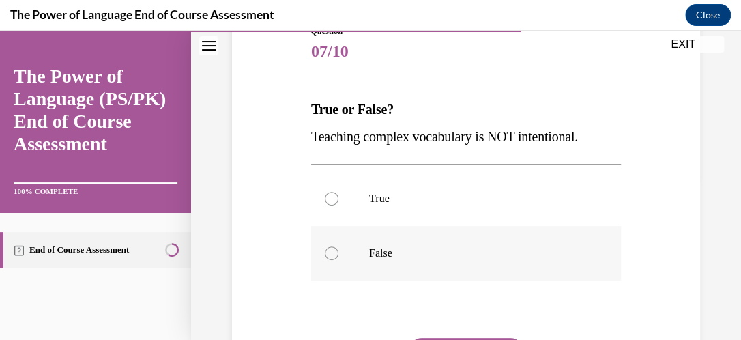
click at [334, 252] on div at bounding box center [332, 253] width 14 height 14
click at [334, 252] on input "False" at bounding box center [332, 253] width 14 height 14
radio input "true"
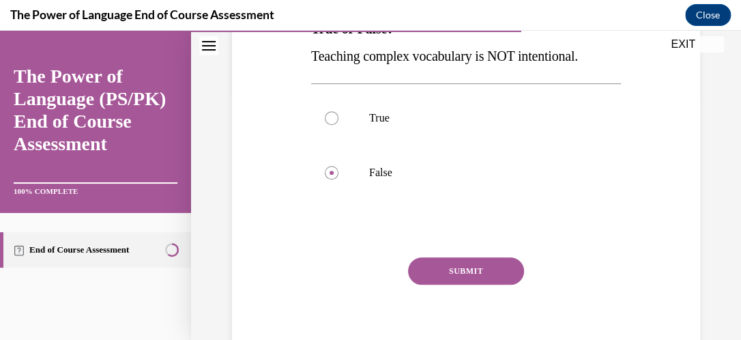
scroll to position [273, 0]
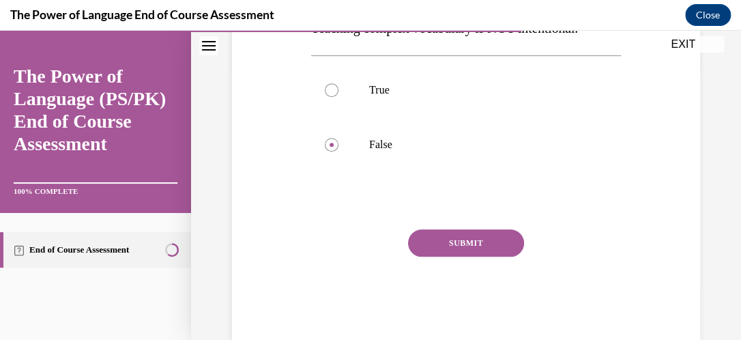
click at [465, 246] on button "SUBMIT" at bounding box center [466, 242] width 116 height 27
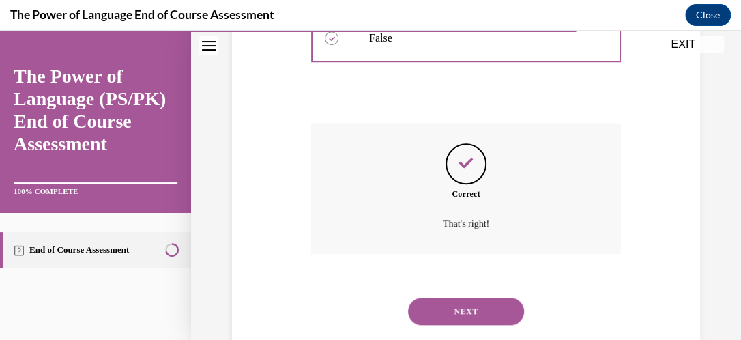
scroll to position [412, 0]
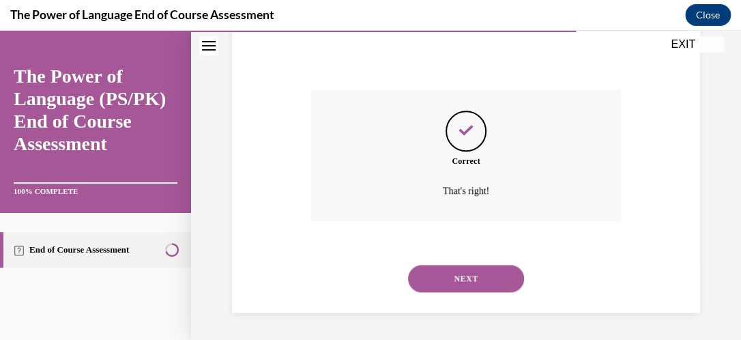
click at [457, 267] on button "NEXT" at bounding box center [466, 278] width 116 height 27
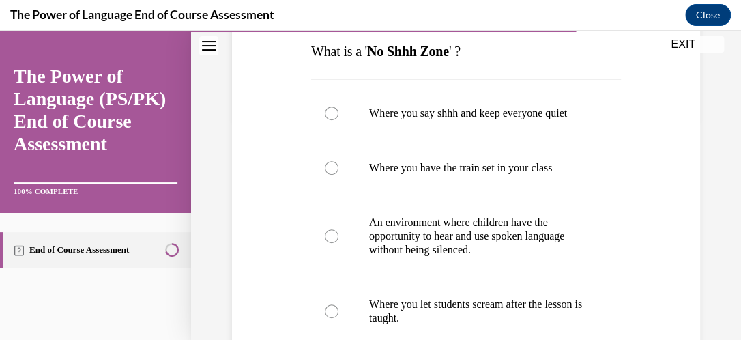
scroll to position [225, 0]
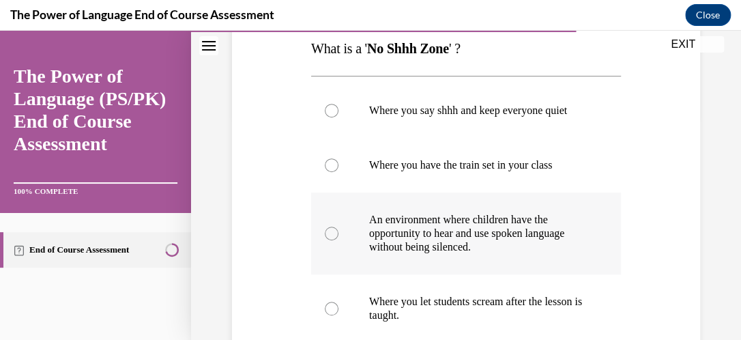
click at [329, 240] on div at bounding box center [332, 233] width 14 height 14
click at [329, 240] on input "An environment where children have the opportunity to hear and use spoken langu…" at bounding box center [332, 233] width 14 height 14
radio input "true"
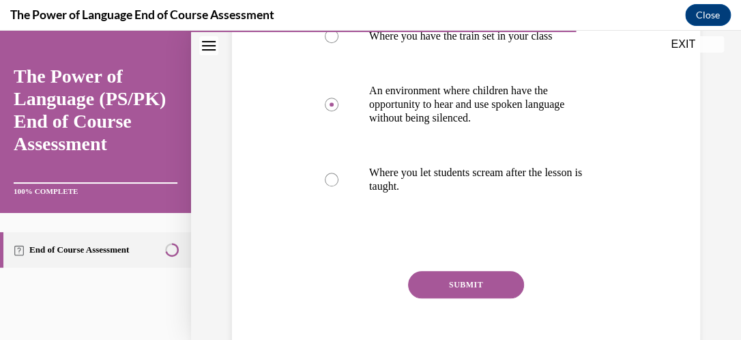
scroll to position [355, 0]
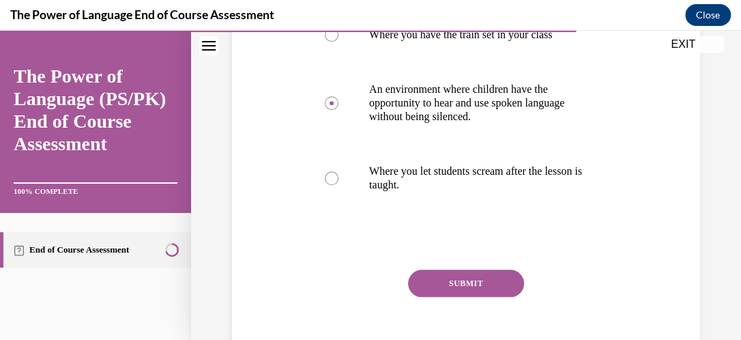
click at [441, 286] on button "SUBMIT" at bounding box center [466, 282] width 116 height 27
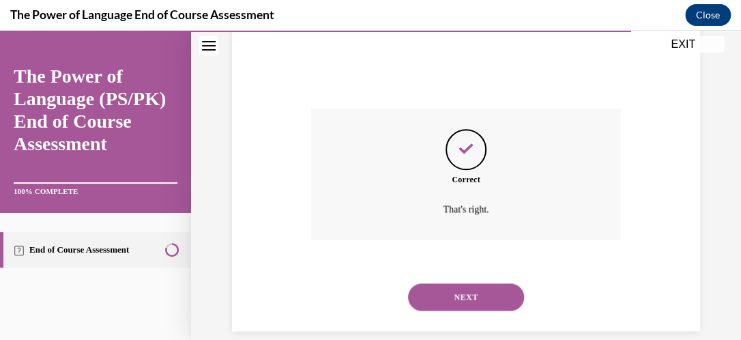
scroll to position [548, 0]
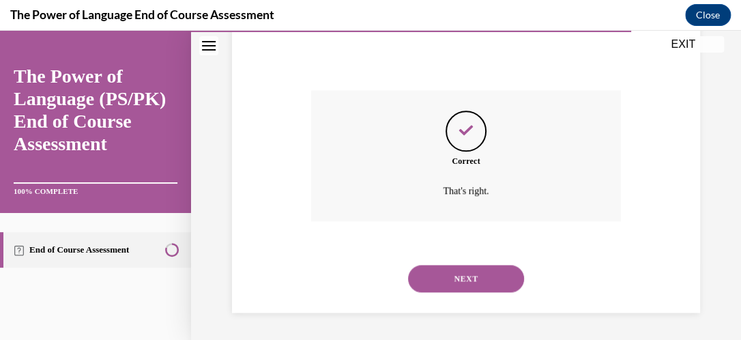
click at [441, 287] on button "NEXT" at bounding box center [466, 278] width 116 height 27
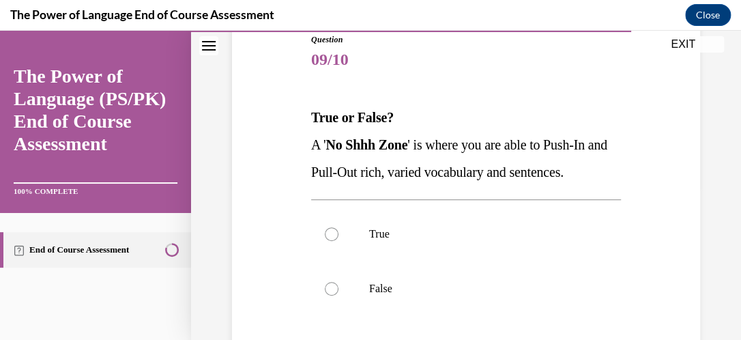
scroll to position [158, 0]
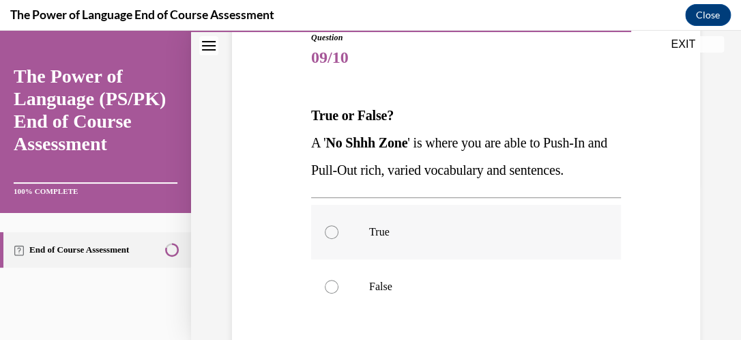
click at [331, 225] on div at bounding box center [332, 232] width 14 height 14
click at [331, 225] on input "True" at bounding box center [332, 232] width 14 height 14
radio input "true"
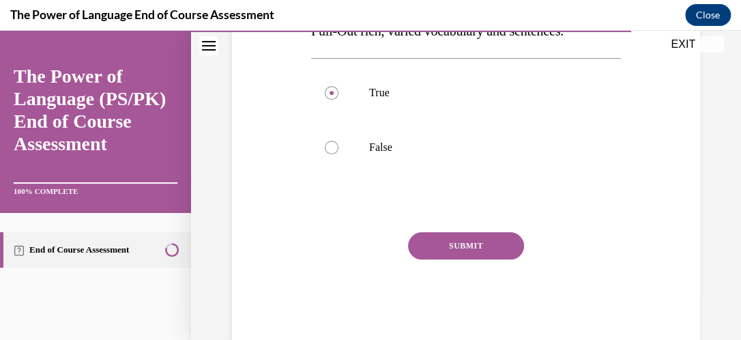
scroll to position [329, 0]
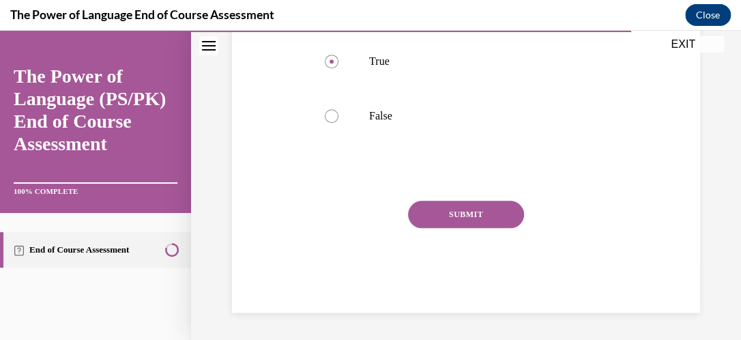
click at [430, 211] on button "SUBMIT" at bounding box center [466, 214] width 116 height 27
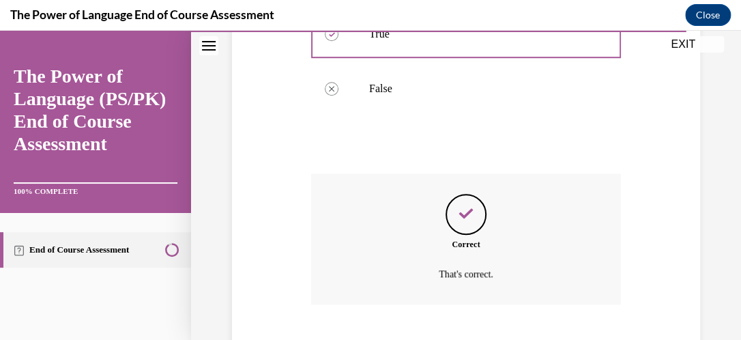
scroll to position [439, 0]
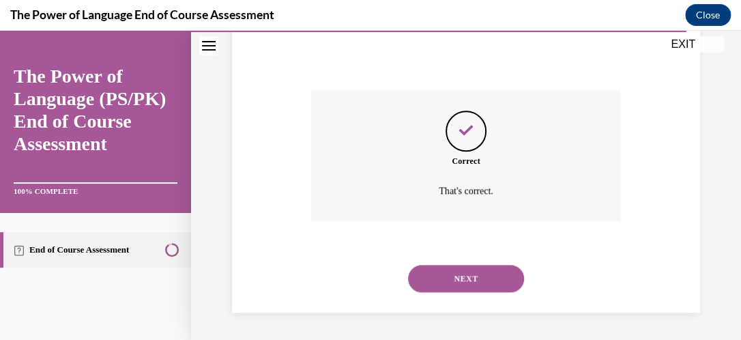
click at [445, 277] on button "NEXT" at bounding box center [466, 278] width 116 height 27
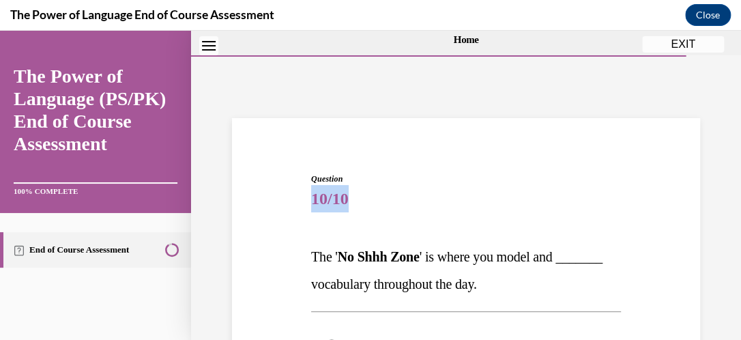
drag, startPoint x: 729, startPoint y: 158, endPoint x: 736, endPoint y: 201, distance: 43.5
click at [729, 201] on div "Home Question 09/10 True or False? A ' No Shhh Zone ' is where you are able to …" at bounding box center [466, 185] width 550 height 309
drag, startPoint x: 736, startPoint y: 201, endPoint x: 641, endPoint y: 238, distance: 101.7
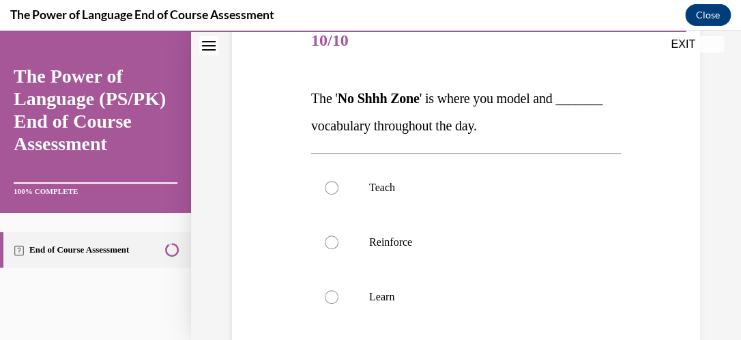
scroll to position [178, 0]
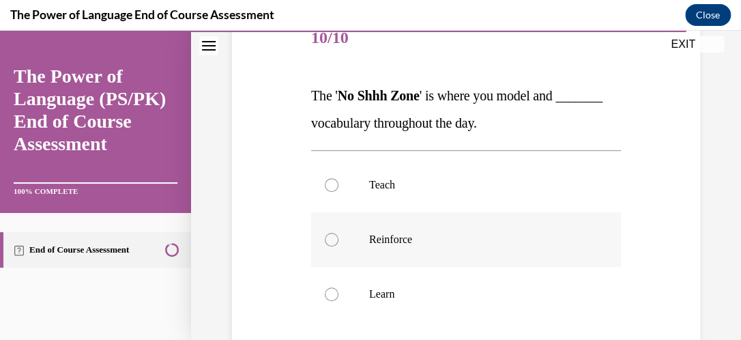
click at [334, 239] on div at bounding box center [332, 240] width 14 height 14
click at [334, 239] on input "Reinforce" at bounding box center [332, 240] width 14 height 14
radio input "true"
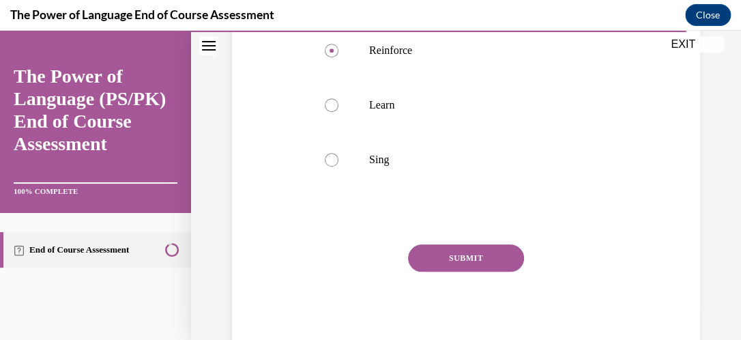
scroll to position [373, 0]
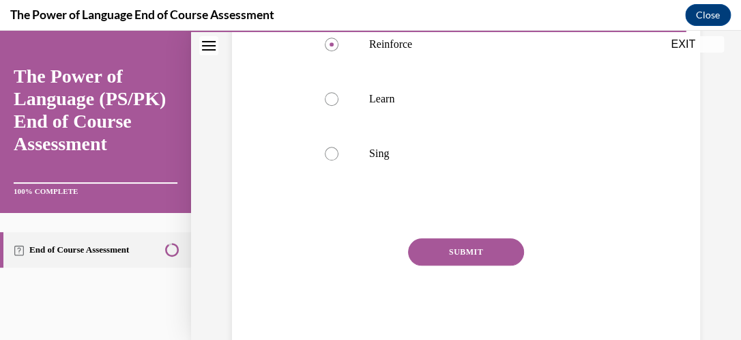
click at [462, 248] on button "SUBMIT" at bounding box center [466, 251] width 116 height 27
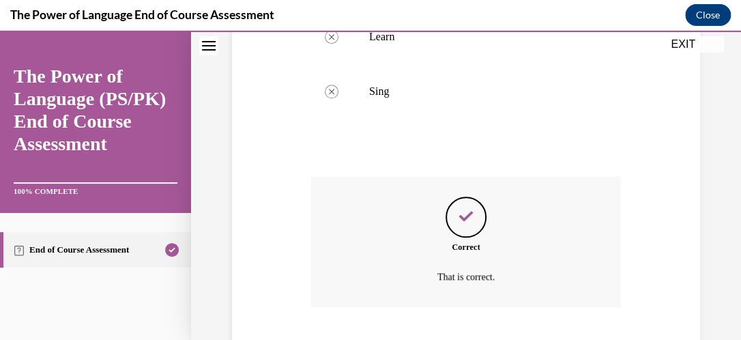
scroll to position [521, 0]
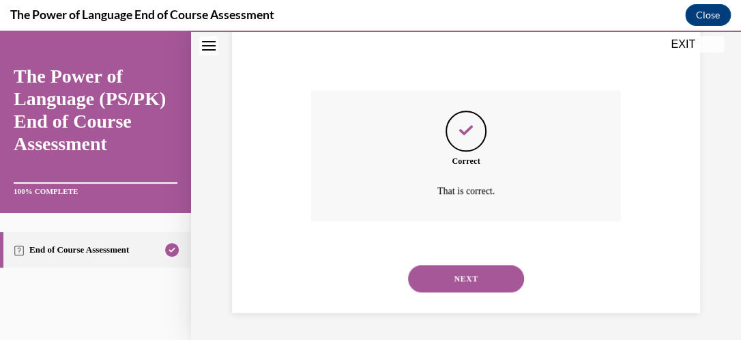
click at [457, 269] on button "NEXT" at bounding box center [466, 278] width 116 height 27
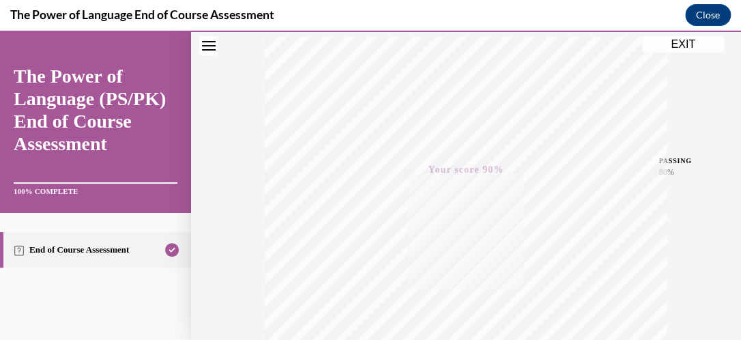
scroll to position [206, 0]
click at [679, 44] on button "EXIT" at bounding box center [683, 44] width 82 height 16
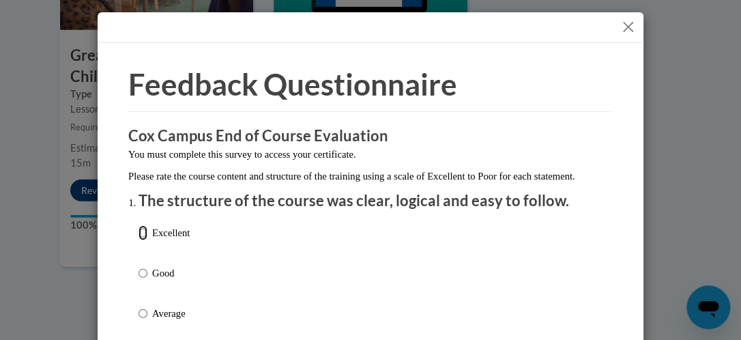
click at [140, 240] on input "Excellent" at bounding box center [142, 232] width 9 height 15
radio input "true"
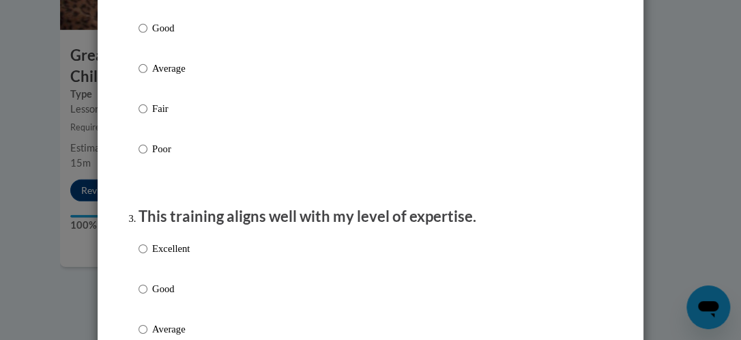
scroll to position [531, 0]
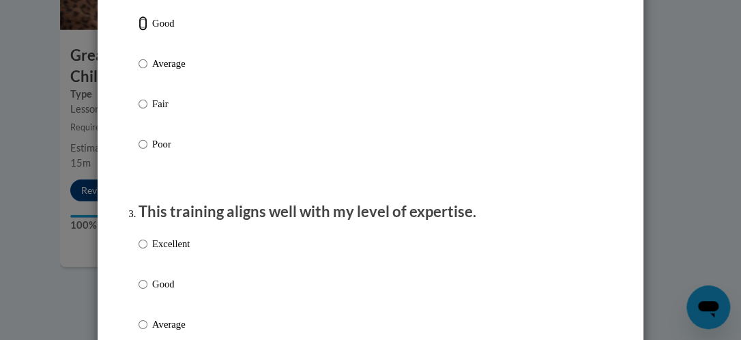
click at [138, 31] on input "Good" at bounding box center [142, 23] width 9 height 15
radio input "true"
click at [139, 251] on input "Excellent" at bounding box center [142, 243] width 9 height 15
radio input "true"
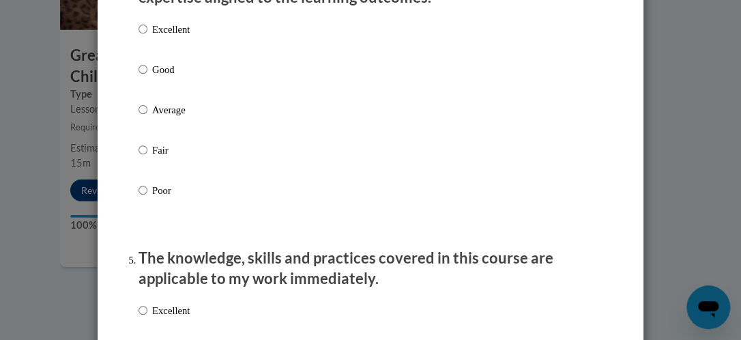
scroll to position [1031, 0]
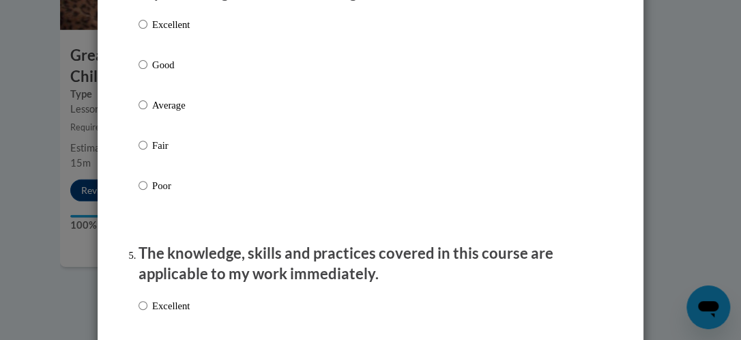
click at [138, 32] on input "Excellent" at bounding box center [142, 24] width 9 height 15
radio input "true"
click at [138, 313] on input "Excellent" at bounding box center [142, 305] width 9 height 15
radio input "true"
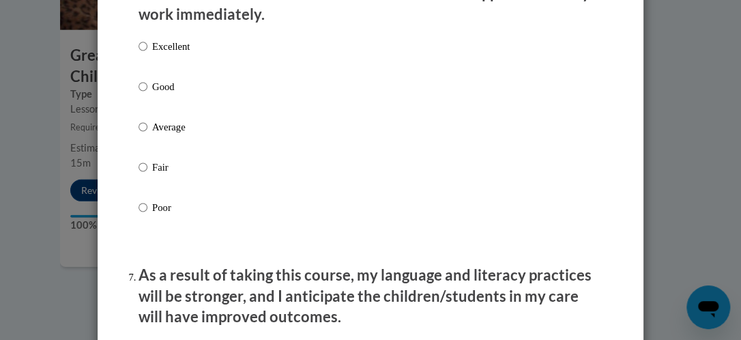
scroll to position [1588, 0]
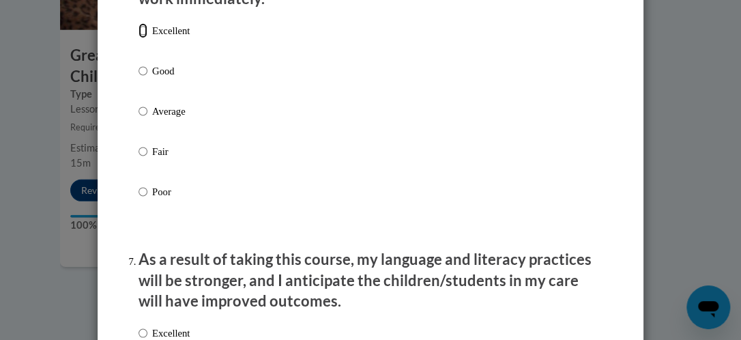
click at [138, 38] on input "Excellent" at bounding box center [142, 30] width 9 height 15
radio input "true"
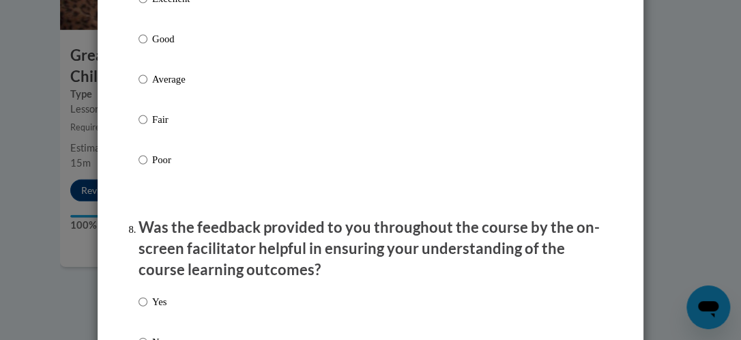
scroll to position [1826, 0]
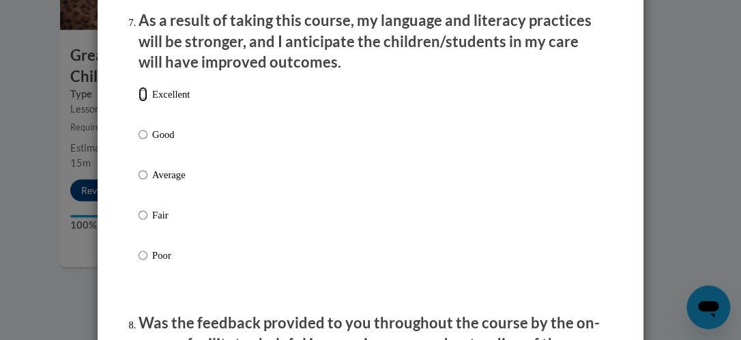
click at [141, 102] on input "Excellent" at bounding box center [142, 94] width 9 height 15
radio input "true"
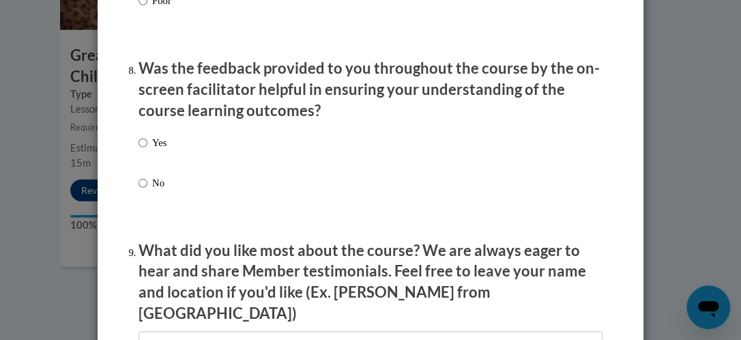
scroll to position [2161, 0]
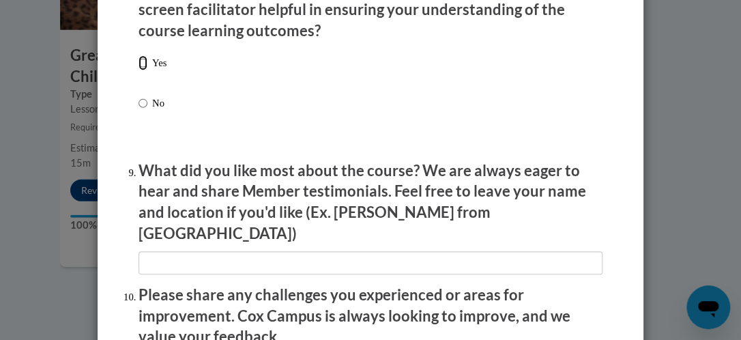
click at [138, 70] on input "Yes" at bounding box center [142, 62] width 9 height 15
radio input "true"
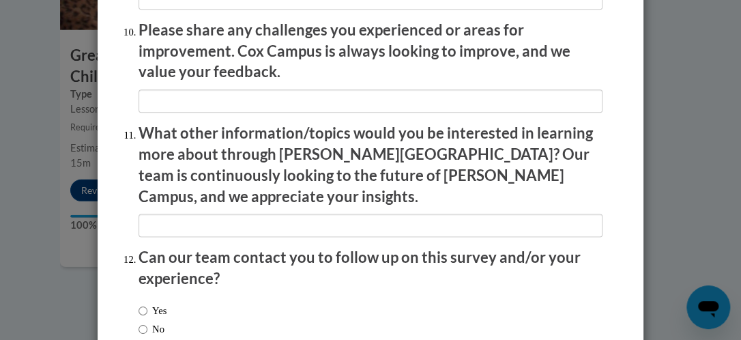
scroll to position [2501, 0]
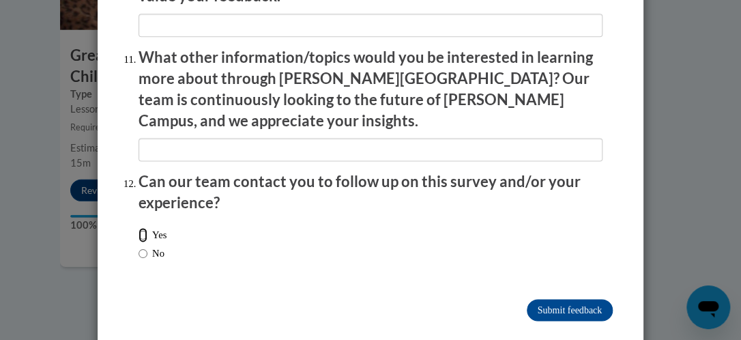
click at [138, 227] on input "Yes" at bounding box center [142, 234] width 9 height 15
radio input "true"
click at [557, 299] on input "Submit feedback" at bounding box center [570, 310] width 86 height 22
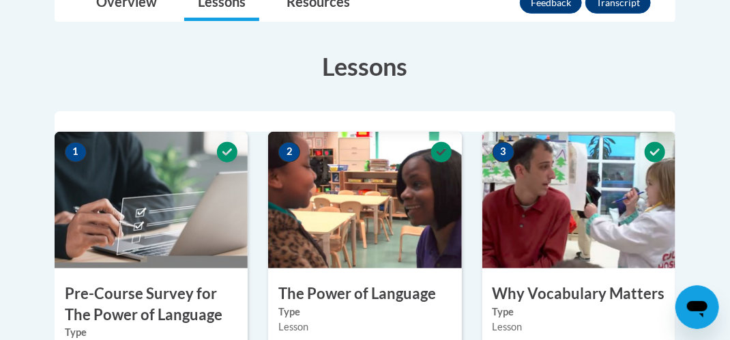
scroll to position [341, 0]
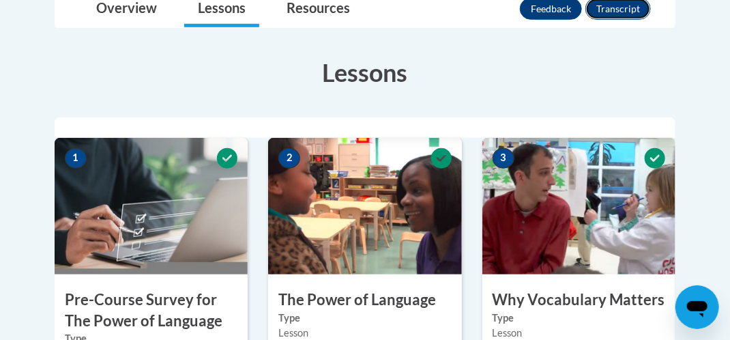
click at [624, 11] on button "Transcript" at bounding box center [617, 9] width 65 height 22
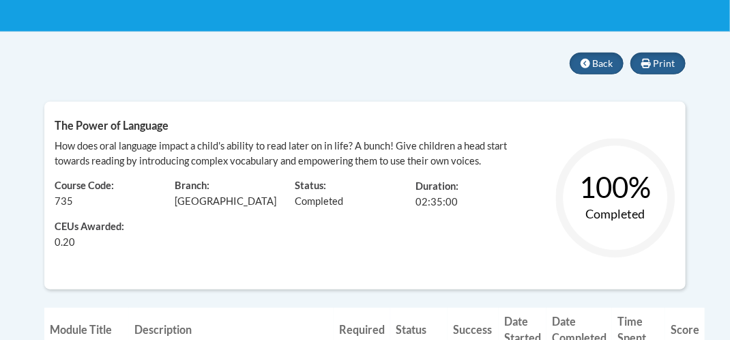
scroll to position [247, 0]
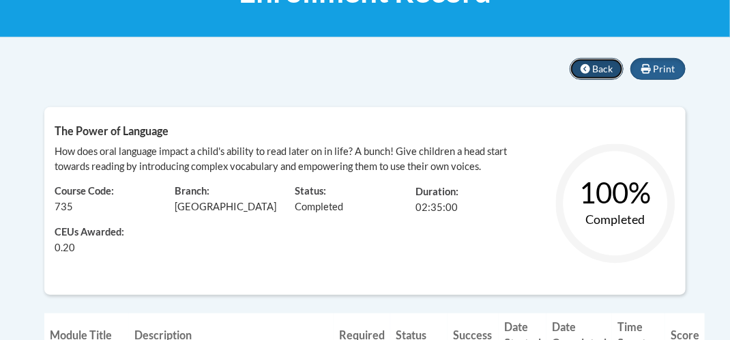
click at [598, 65] on span "Back" at bounding box center [602, 69] width 20 height 12
